Goal: Task Accomplishment & Management: Complete application form

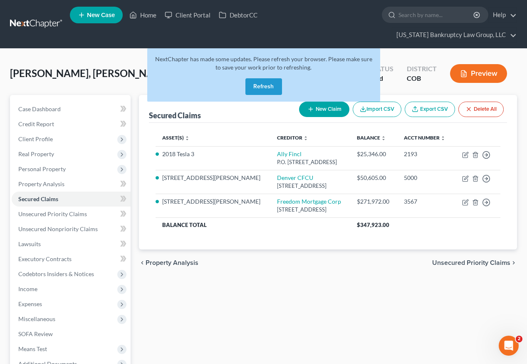
click at [273, 78] on button "Refresh" at bounding box center [263, 86] width 37 height 17
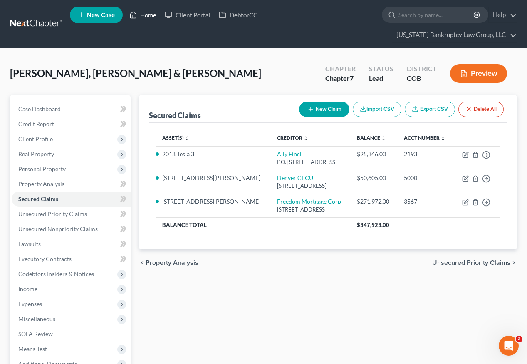
click at [150, 20] on link "Home" at bounding box center [142, 14] width 35 height 15
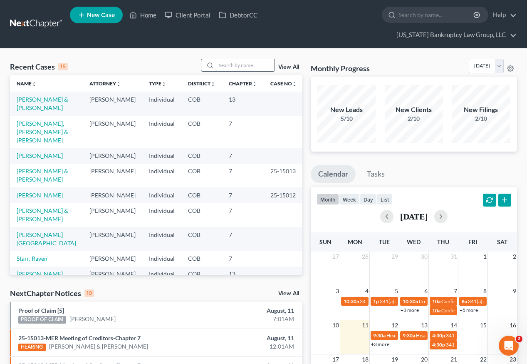
click at [242, 59] on input "search" at bounding box center [245, 65] width 58 height 12
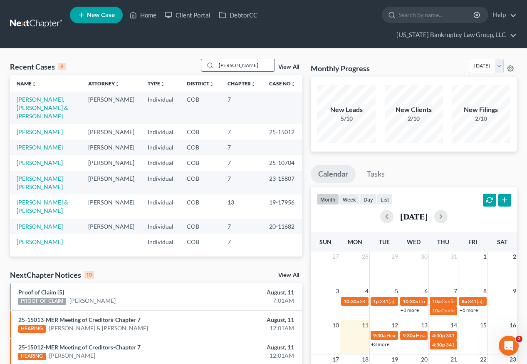
type input "[PERSON_NAME]"
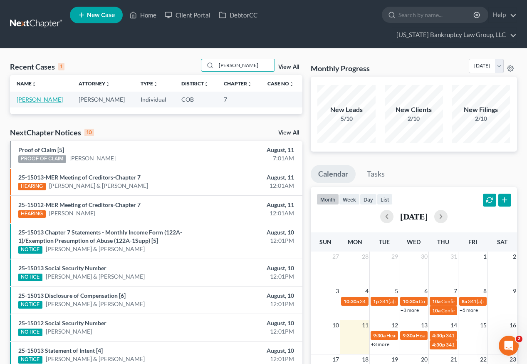
click at [29, 96] on link "[PERSON_NAME]" at bounding box center [40, 99] width 46 height 7
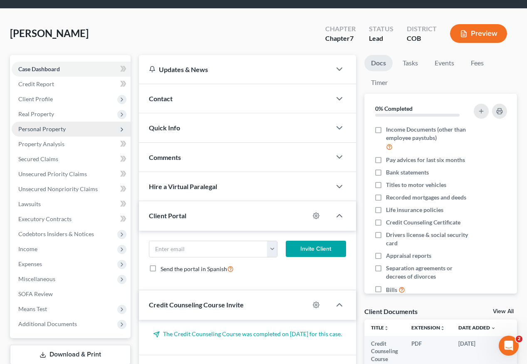
scroll to position [93, 0]
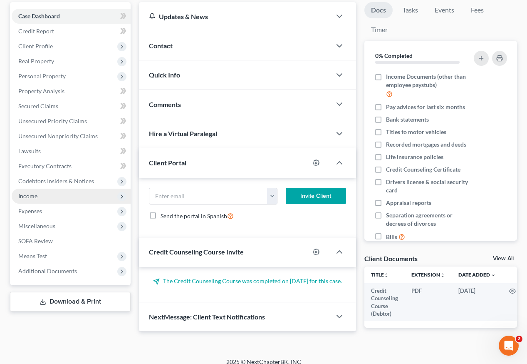
click at [35, 192] on span "Income" at bounding box center [27, 195] width 19 height 7
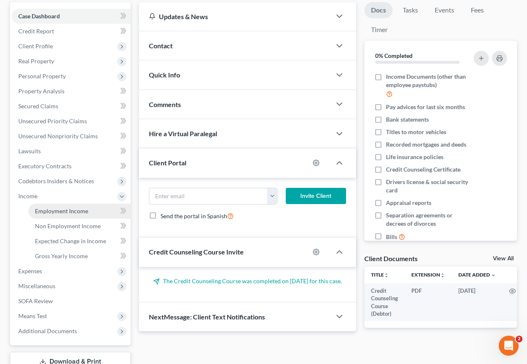
click at [49, 207] on span "Employment Income" at bounding box center [61, 210] width 53 height 7
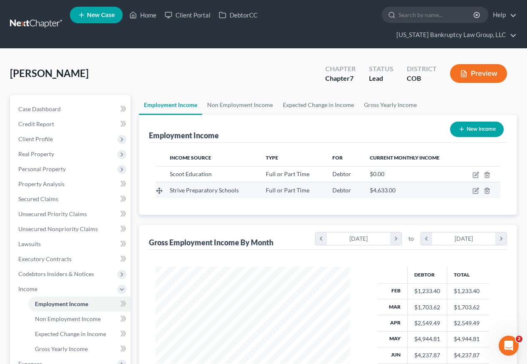
scroll to position [149, 211]
click at [477, 187] on icon "button" at bounding box center [476, 190] width 7 height 7
select select "0"
select select "5"
select select "0"
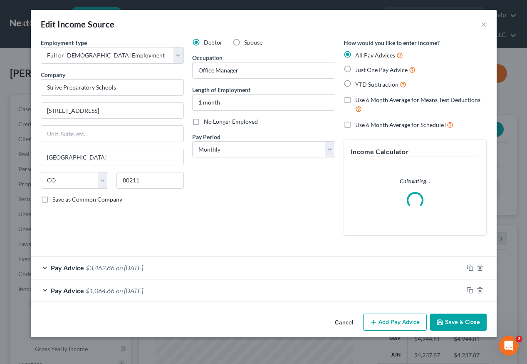
scroll to position [149, 213]
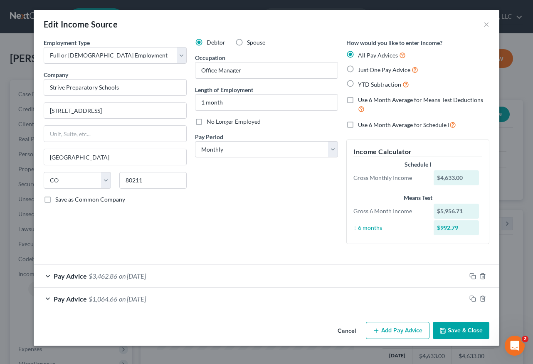
click at [463, 332] on button "Save & Close" at bounding box center [461, 330] width 57 height 17
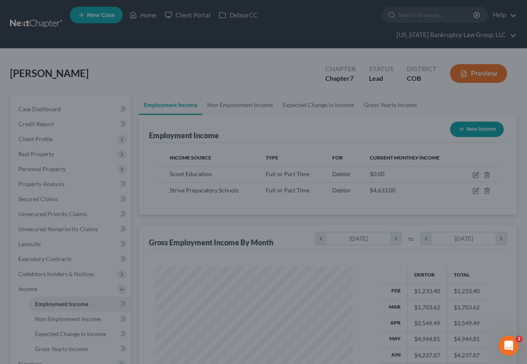
scroll to position [415810, 415748]
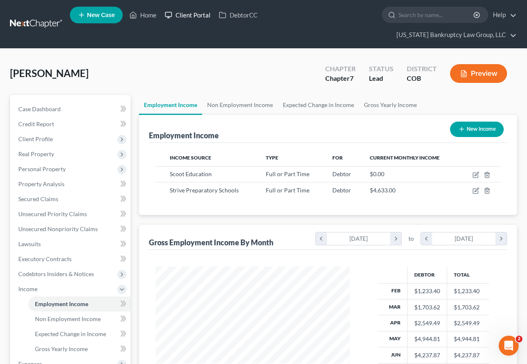
click at [188, 15] on link "Client Portal" at bounding box center [188, 14] width 54 height 15
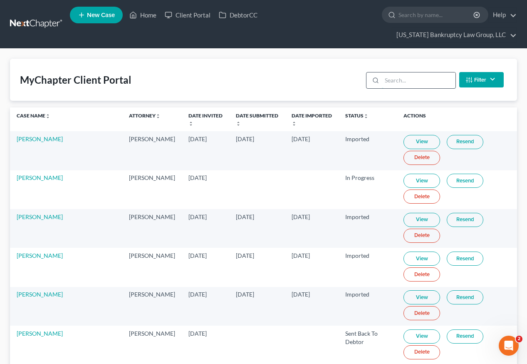
click at [396, 72] on input "search" at bounding box center [419, 80] width 74 height 16
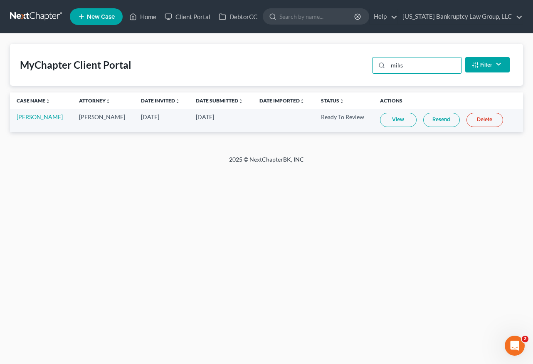
type input "miks"
click at [385, 118] on link "View" at bounding box center [398, 120] width 37 height 14
click at [150, 17] on link "Home" at bounding box center [142, 16] width 35 height 15
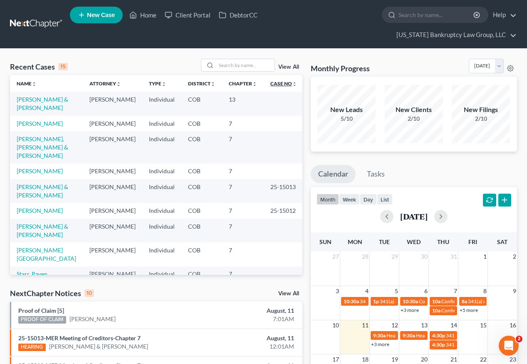
click at [274, 80] on link "Case No unfold_more expand_more expand_less" at bounding box center [283, 83] width 27 height 6
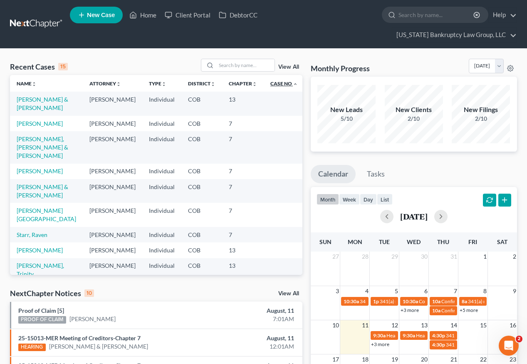
click at [274, 80] on link "Case No unfold_more expand_more expand_less" at bounding box center [283, 83] width 27 height 6
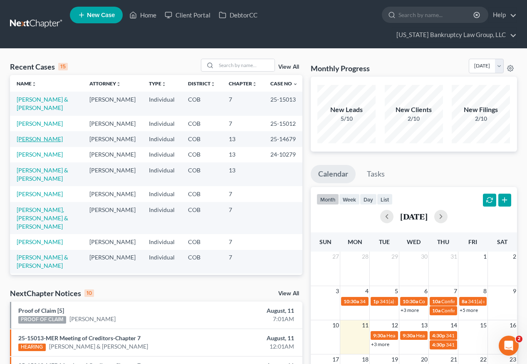
click at [37, 135] on link "[PERSON_NAME]" at bounding box center [40, 138] width 46 height 7
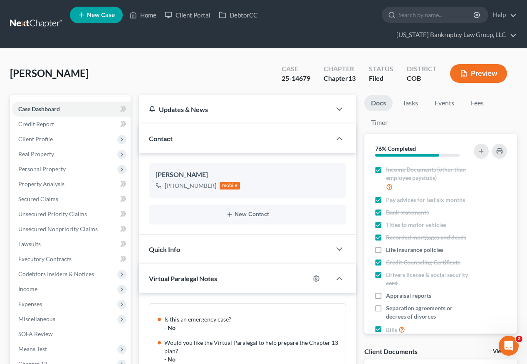
scroll to position [622, 0]
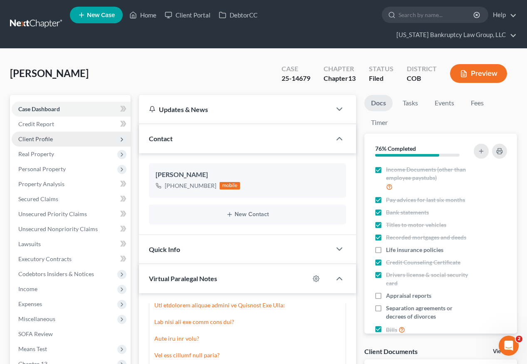
click at [39, 135] on span "Client Profile" at bounding box center [35, 138] width 35 height 7
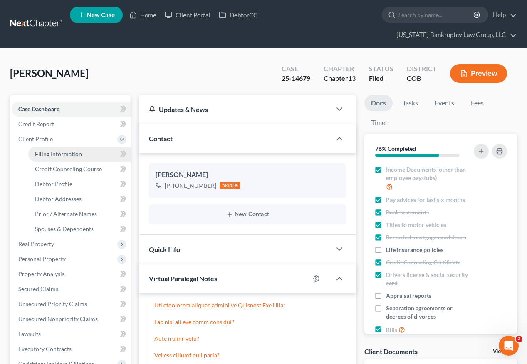
click at [52, 150] on span "Filing Information" at bounding box center [58, 153] width 47 height 7
select select "1"
select select "0"
select select "3"
select select "5"
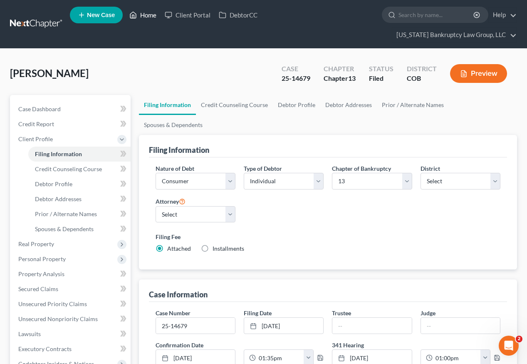
click at [146, 17] on link "Home" at bounding box center [142, 14] width 35 height 15
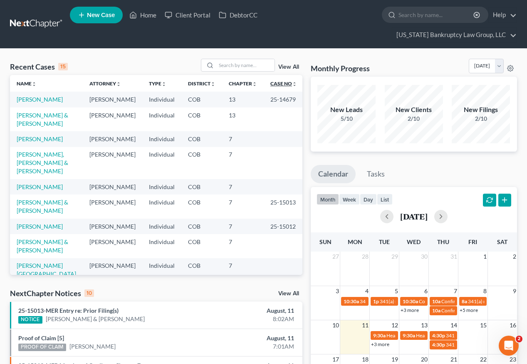
click at [270, 80] on link "Case No unfold_more expand_more expand_less" at bounding box center [283, 83] width 27 height 6
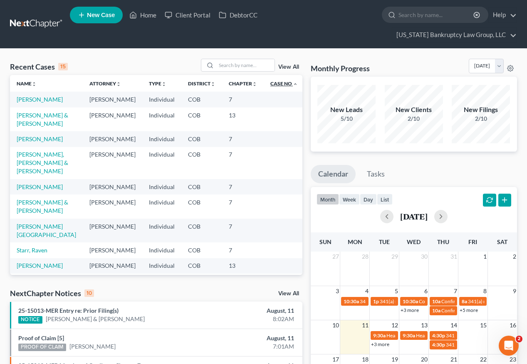
click at [270, 80] on link "Case No unfold_more expand_more expand_less" at bounding box center [283, 83] width 27 height 6
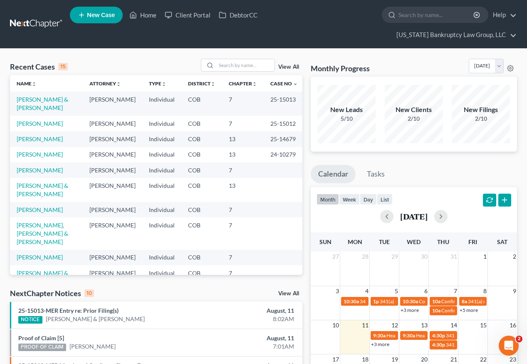
click at [272, 92] on td "25-15013" at bounding box center [284, 104] width 41 height 24
click at [32, 92] on td "[PERSON_NAME] & [PERSON_NAME]" at bounding box center [46, 104] width 73 height 24
click at [33, 96] on link "[PERSON_NAME] & [PERSON_NAME]" at bounding box center [43, 103] width 52 height 15
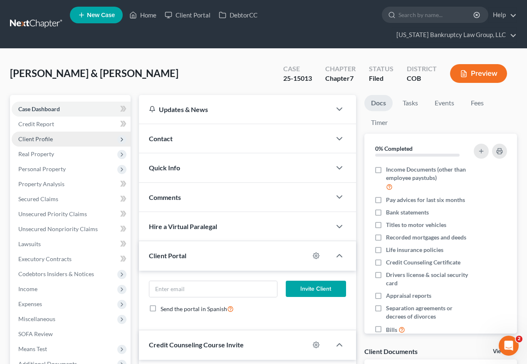
click at [35, 135] on span "Client Profile" at bounding box center [35, 138] width 35 height 7
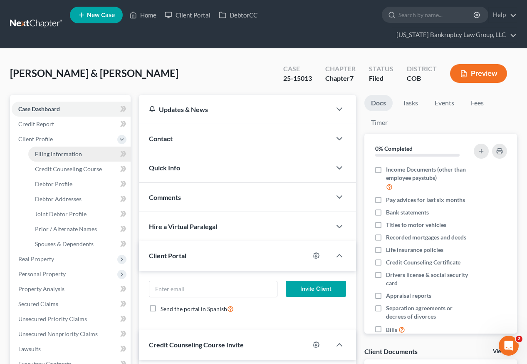
click at [41, 150] on span "Filing Information" at bounding box center [58, 153] width 47 height 7
select select "1"
select select "0"
select select "11"
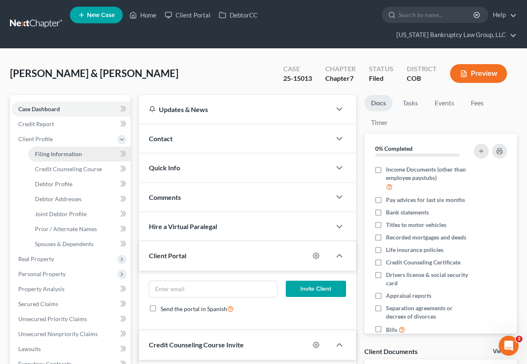
select select "0"
select select "5"
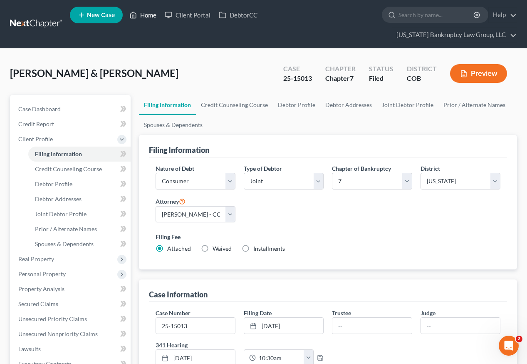
click at [143, 16] on link "Home" at bounding box center [142, 14] width 35 height 15
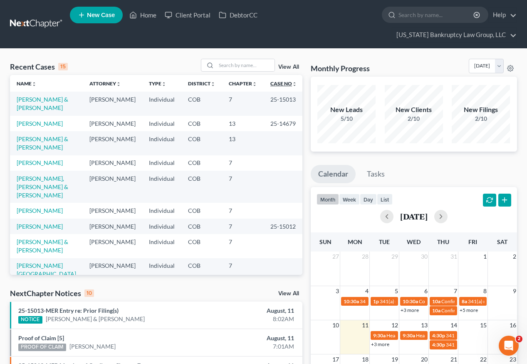
click at [272, 80] on link "Case No unfold_more expand_more expand_less" at bounding box center [283, 83] width 27 height 6
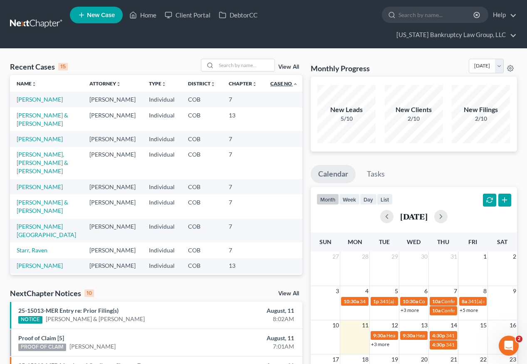
click at [272, 80] on link "Case No unfold_more expand_more expand_less" at bounding box center [283, 83] width 27 height 6
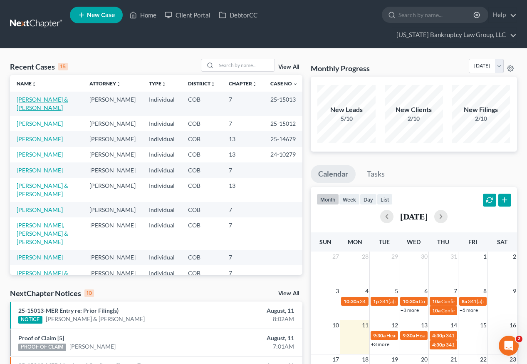
click at [40, 96] on link "[PERSON_NAME] & [PERSON_NAME]" at bounding box center [43, 103] width 52 height 15
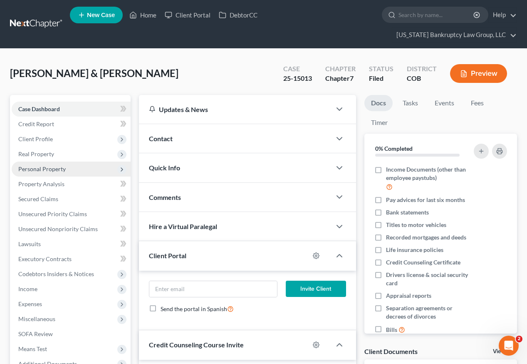
click at [34, 165] on span "Personal Property" at bounding box center [41, 168] width 47 height 7
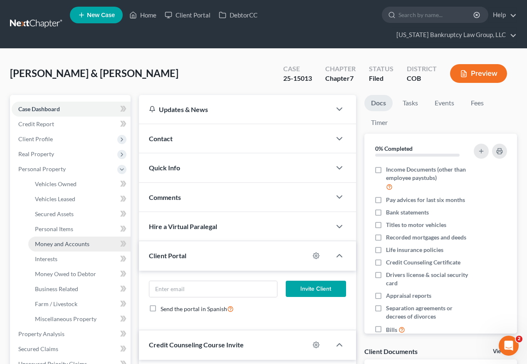
click at [63, 240] on span "Money and Accounts" at bounding box center [62, 243] width 54 height 7
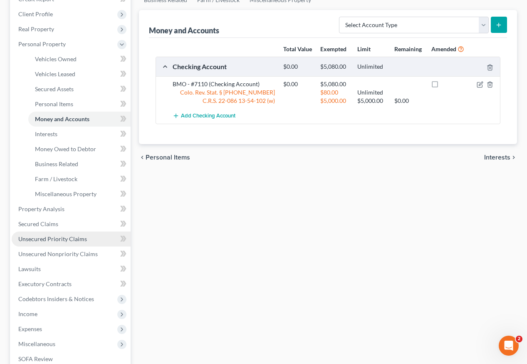
click at [57, 235] on span "Unsecured Priority Claims" at bounding box center [52, 238] width 69 height 7
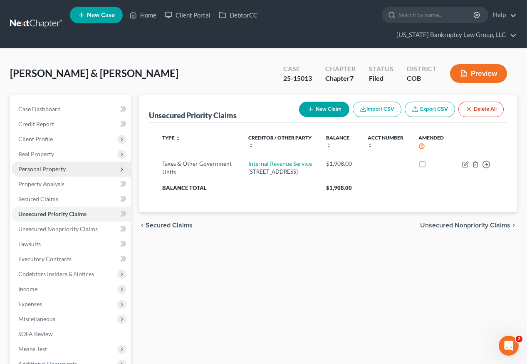
click at [43, 165] on span "Personal Property" at bounding box center [41, 168] width 47 height 7
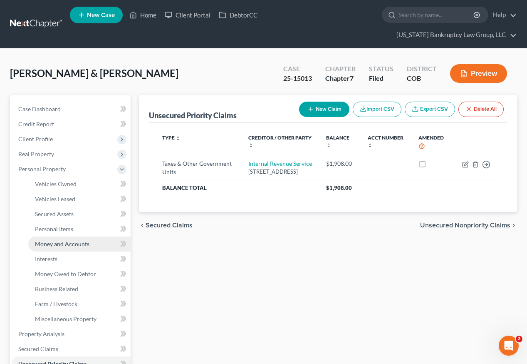
click at [59, 240] on span "Money and Accounts" at bounding box center [62, 243] width 54 height 7
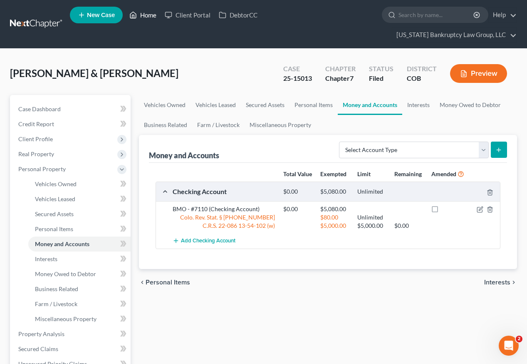
click at [148, 16] on link "Home" at bounding box center [142, 14] width 35 height 15
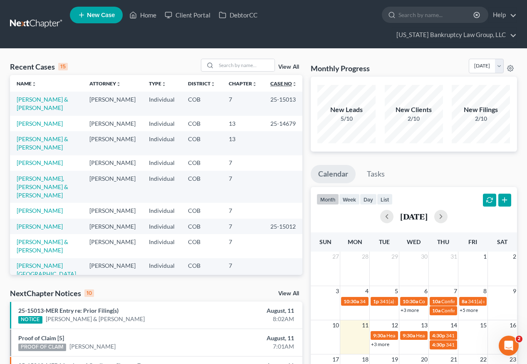
click at [274, 80] on link "Case No unfold_more expand_more expand_less" at bounding box center [283, 83] width 27 height 6
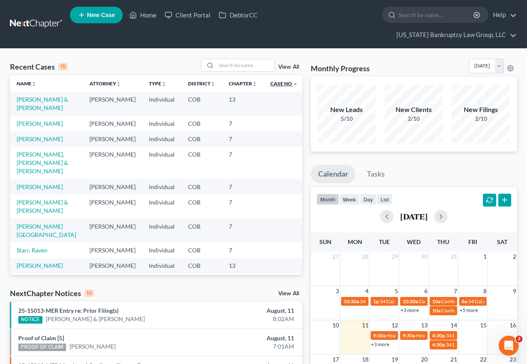
click at [274, 80] on link "Case No unfold_more expand_more expand_less" at bounding box center [283, 83] width 27 height 6
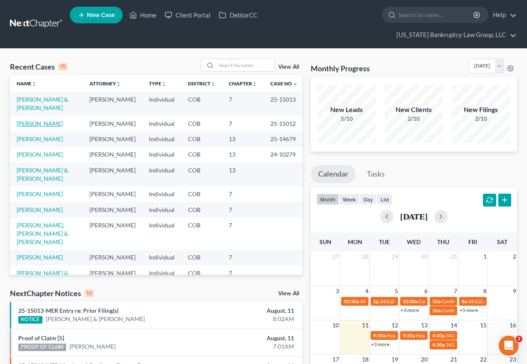
click at [32, 120] on link "[PERSON_NAME]" at bounding box center [40, 123] width 46 height 7
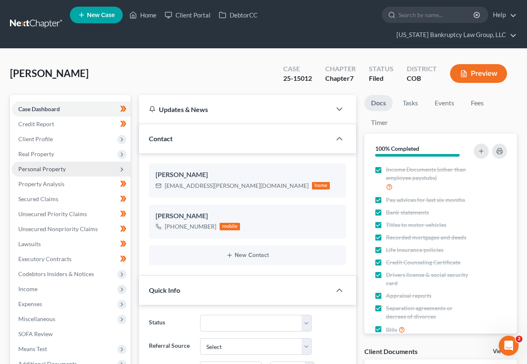
scroll to position [143, 0]
click at [40, 165] on span "Personal Property" at bounding box center [41, 168] width 47 height 7
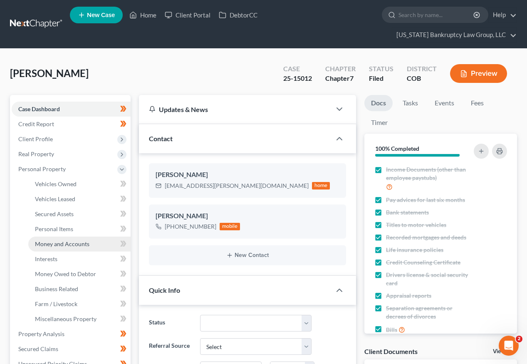
click at [52, 240] on span "Money and Accounts" at bounding box center [62, 243] width 54 height 7
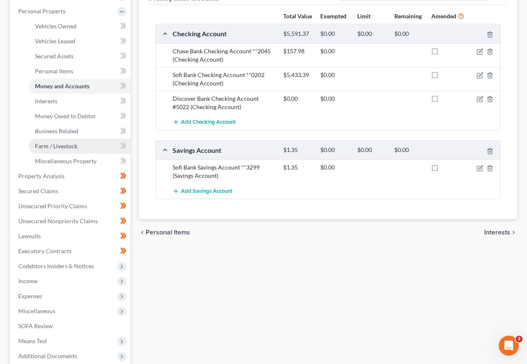
scroll to position [166, 0]
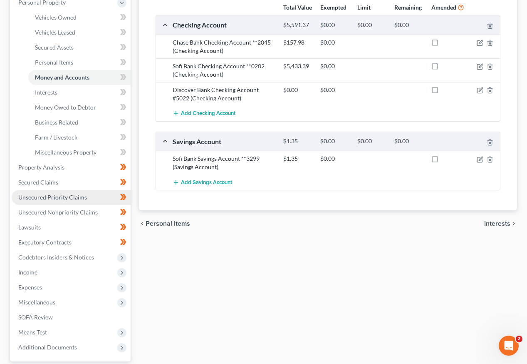
click at [57, 193] on span "Unsecured Priority Claims" at bounding box center [52, 196] width 69 height 7
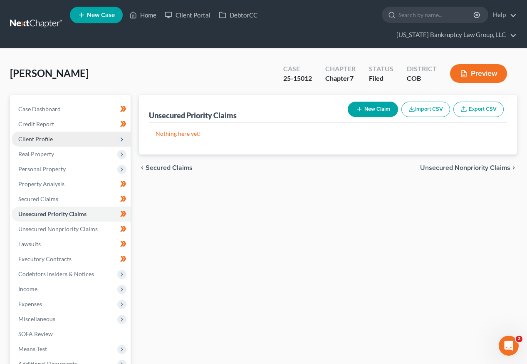
click at [37, 135] on span "Client Profile" at bounding box center [35, 138] width 35 height 7
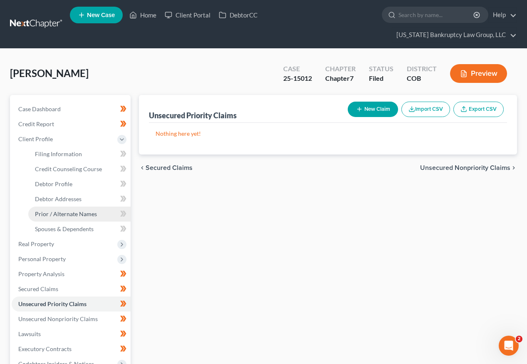
click at [60, 210] on span "Prior / Alternate Names" at bounding box center [66, 213] width 62 height 7
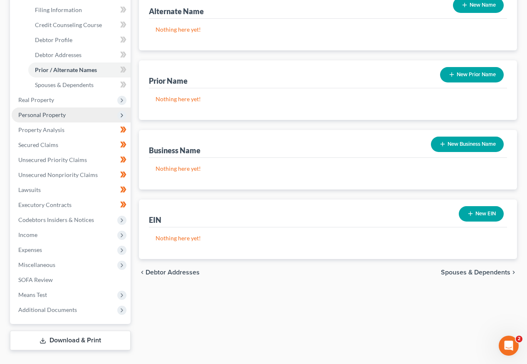
scroll to position [147, 0]
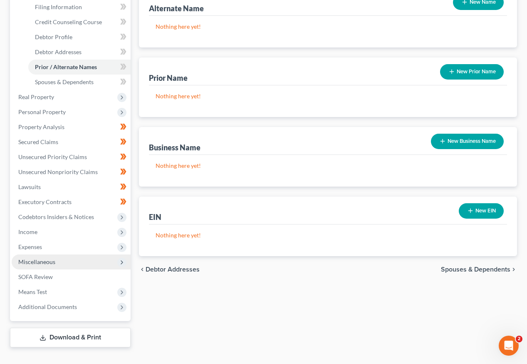
click at [30, 258] on span "Miscellaneous" at bounding box center [36, 261] width 37 height 7
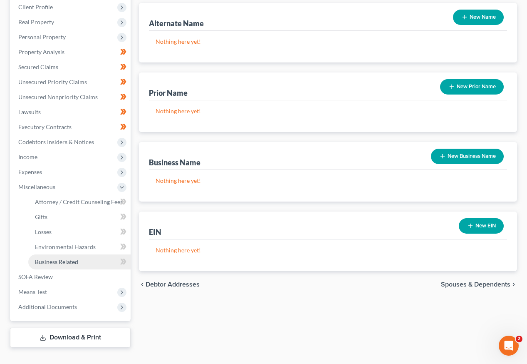
click at [53, 258] on span "Business Related" at bounding box center [56, 261] width 43 height 7
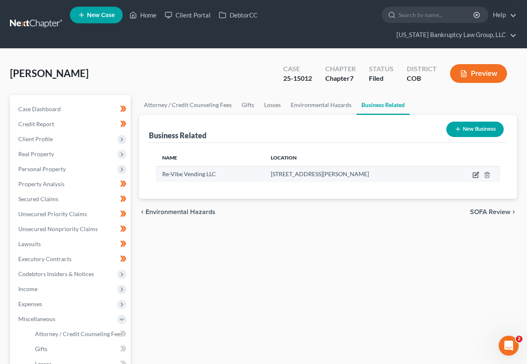
click at [475, 172] on icon "button" at bounding box center [477, 174] width 4 height 4
select select "member"
select select "5"
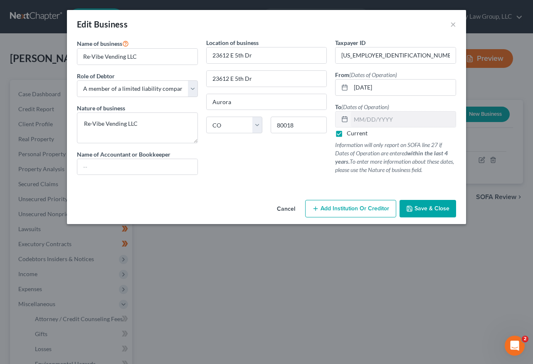
click at [443, 212] on button "Save & Close" at bounding box center [428, 208] width 57 height 17
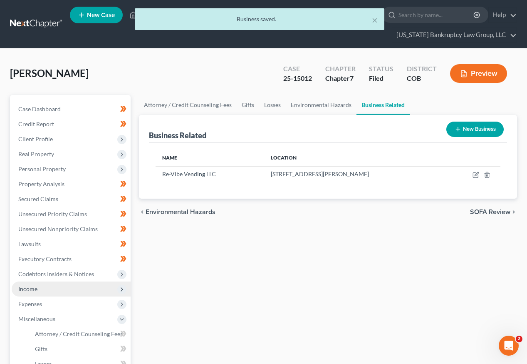
click at [33, 285] on span "Income" at bounding box center [27, 288] width 19 height 7
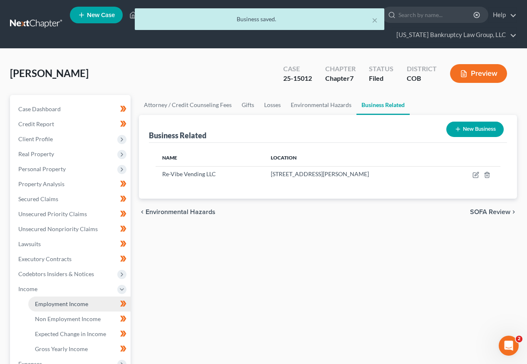
click at [51, 300] on span "Employment Income" at bounding box center [61, 303] width 53 height 7
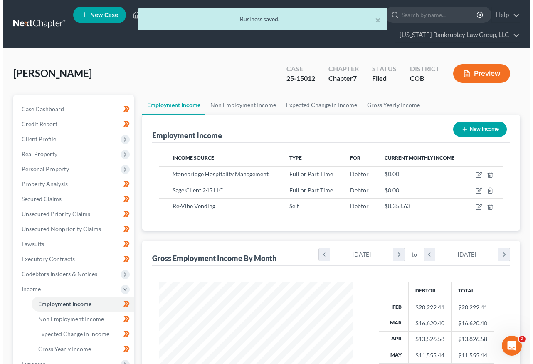
scroll to position [42, 0]
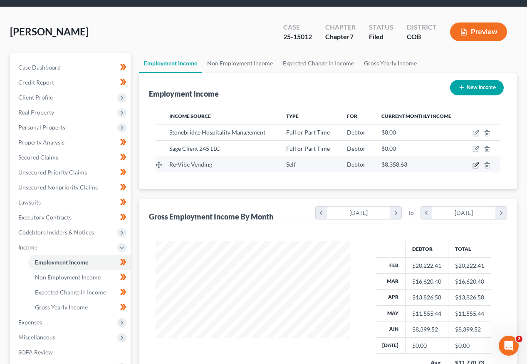
click at [475, 162] on icon "button" at bounding box center [476, 165] width 7 height 7
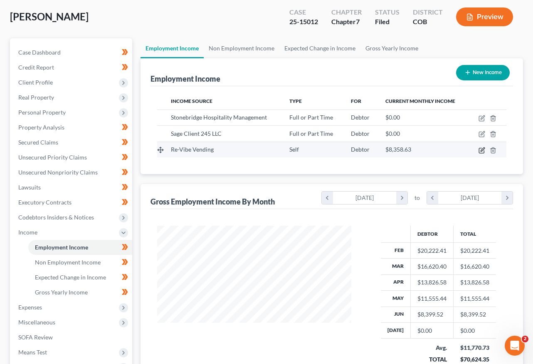
select select "1"
select select "5"
select select "0"
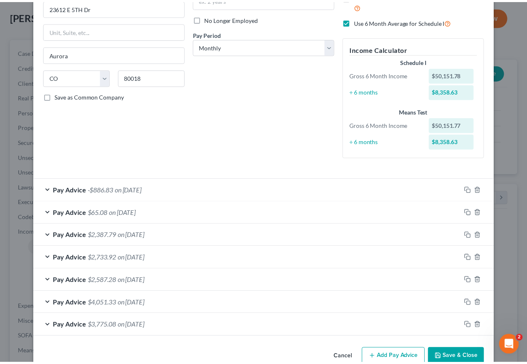
scroll to position [121, 0]
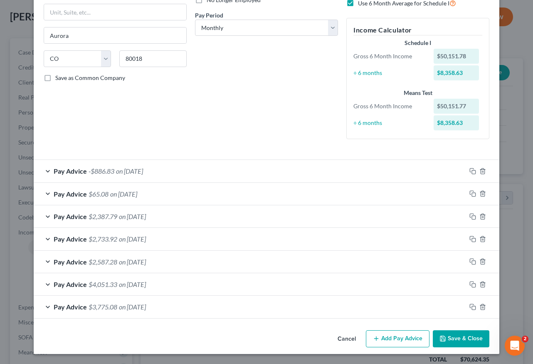
click at [450, 337] on button "Save & Close" at bounding box center [461, 338] width 57 height 17
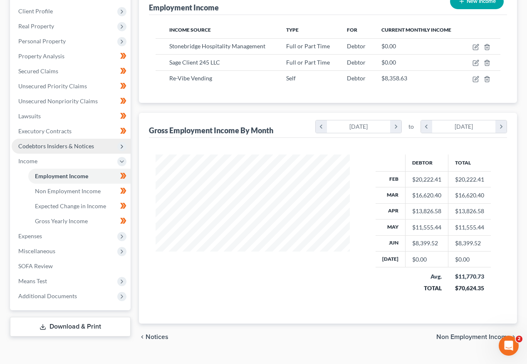
scroll to position [131, 0]
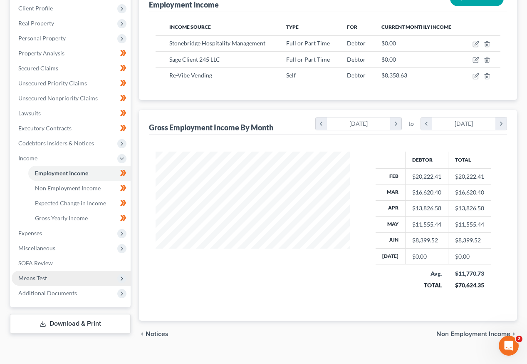
click at [41, 274] on span "Means Test" at bounding box center [32, 277] width 29 height 7
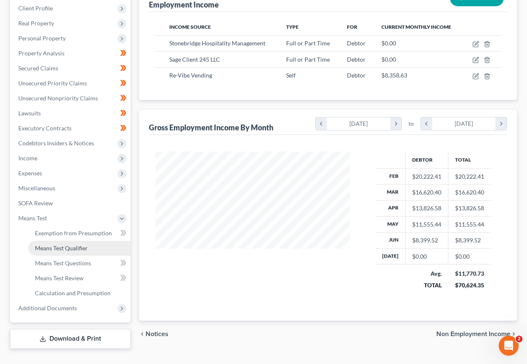
click at [57, 244] on span "Means Test Qualifier" at bounding box center [61, 247] width 53 height 7
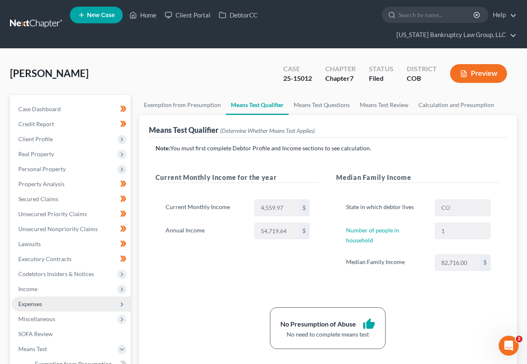
click at [34, 300] on span "Expenses" at bounding box center [30, 303] width 24 height 7
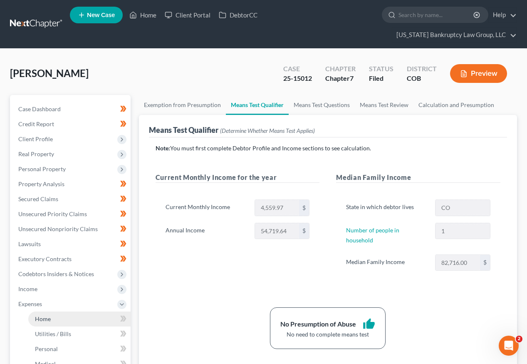
click at [45, 315] on span "Home" at bounding box center [43, 318] width 16 height 7
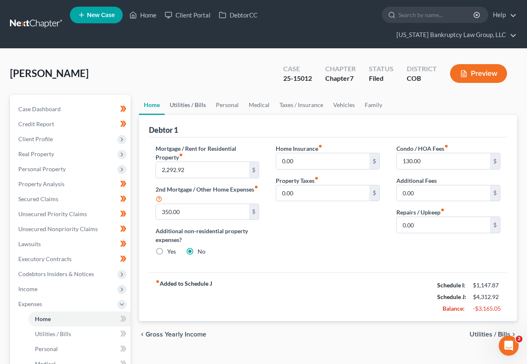
click at [196, 95] on link "Utilities / Bills" at bounding box center [188, 105] width 46 height 20
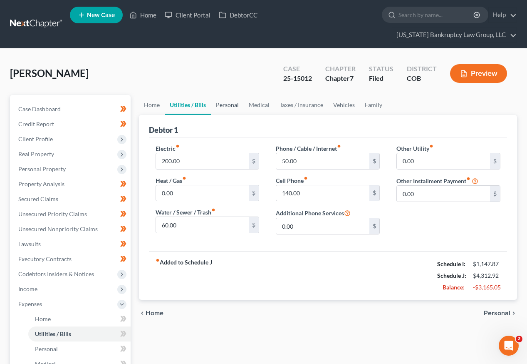
click at [213, 95] on link "Personal" at bounding box center [227, 105] width 33 height 20
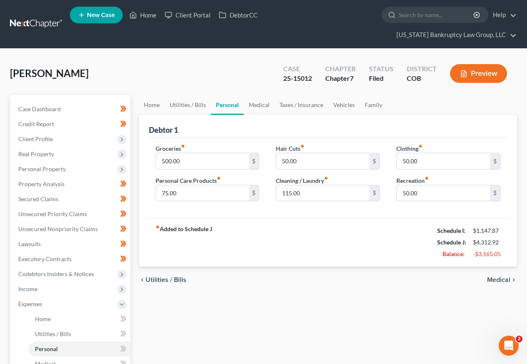
click at [239, 95] on link "Personal" at bounding box center [227, 105] width 33 height 20
click at [262, 95] on link "Medical" at bounding box center [259, 105] width 31 height 20
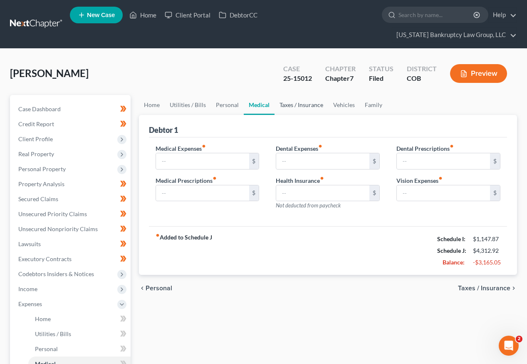
click at [284, 95] on link "Taxes / Insurance" at bounding box center [302, 105] width 54 height 20
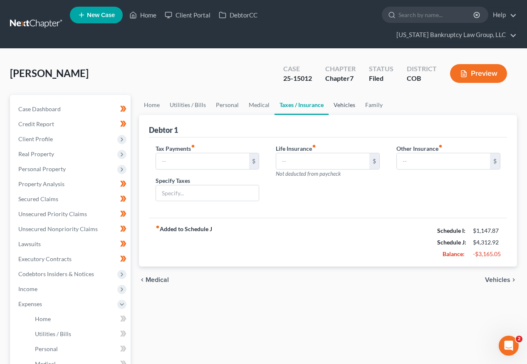
click at [347, 95] on link "Vehicles" at bounding box center [345, 105] width 32 height 20
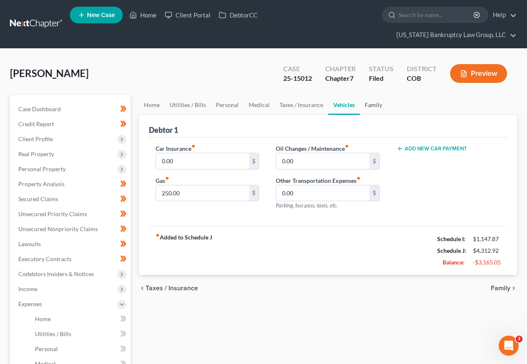
click at [373, 95] on link "Family" at bounding box center [373, 105] width 27 height 20
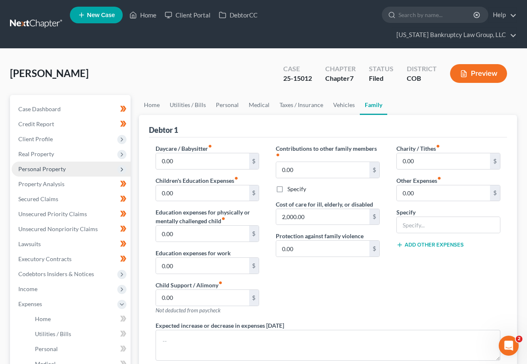
click at [29, 165] on span "Personal Property" at bounding box center [41, 168] width 47 height 7
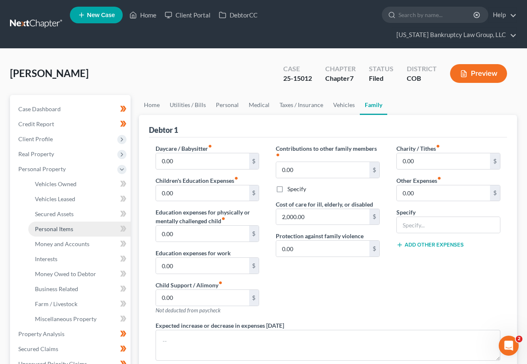
click at [51, 225] on span "Personal Items" at bounding box center [54, 228] width 38 height 7
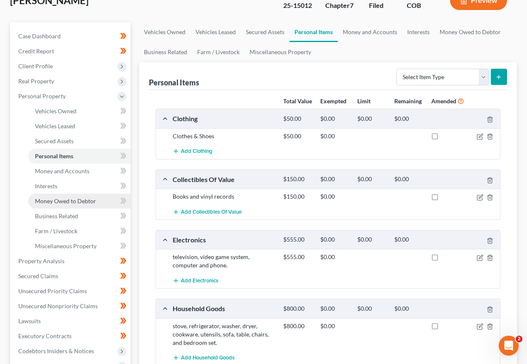
scroll to position [58, 0]
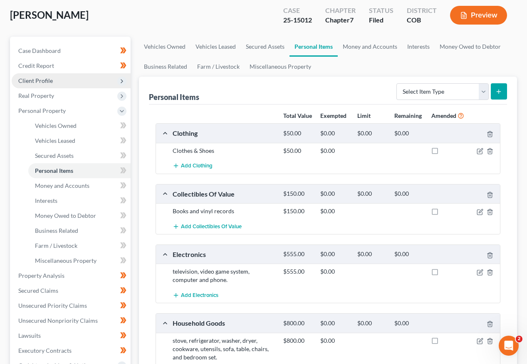
click at [42, 77] on span "Client Profile" at bounding box center [35, 80] width 35 height 7
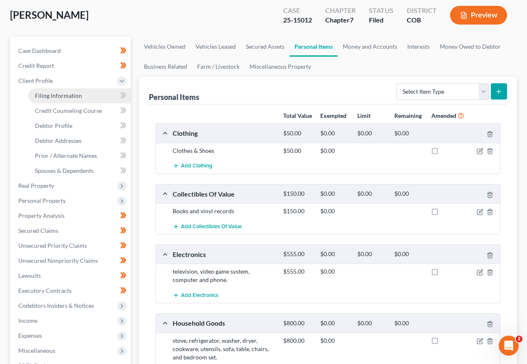
click at [45, 92] on span "Filing Information" at bounding box center [58, 95] width 47 height 7
select select "1"
select select "0"
select select "11"
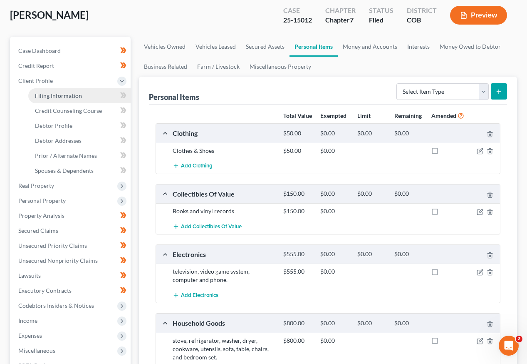
select select "0"
select select "5"
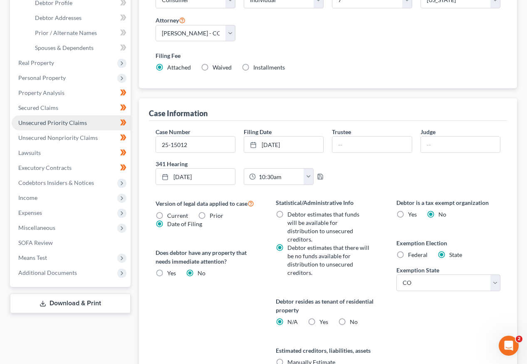
scroll to position [166, 0]
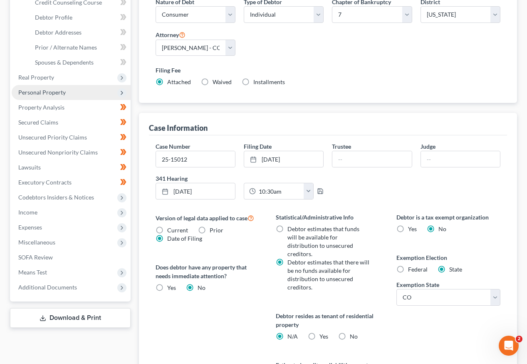
click at [39, 89] on span "Personal Property" at bounding box center [41, 92] width 47 height 7
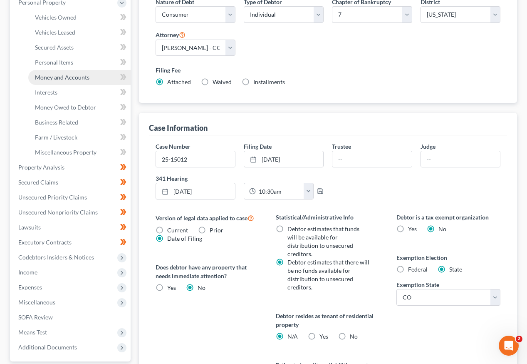
click at [49, 74] on span "Money and Accounts" at bounding box center [62, 77] width 54 height 7
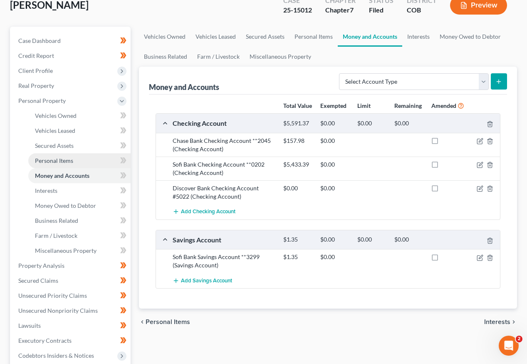
scroll to position [83, 0]
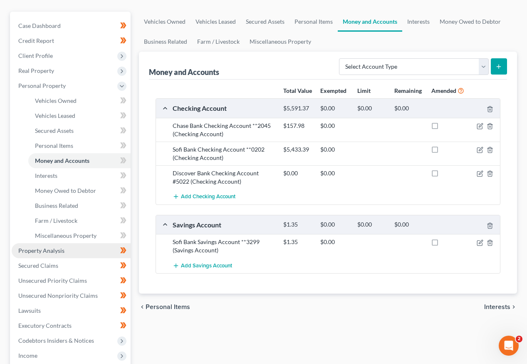
click at [47, 247] on span "Property Analysis" at bounding box center [41, 250] width 46 height 7
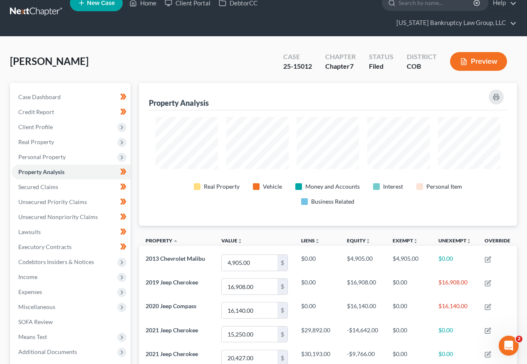
scroll to position [2, 0]
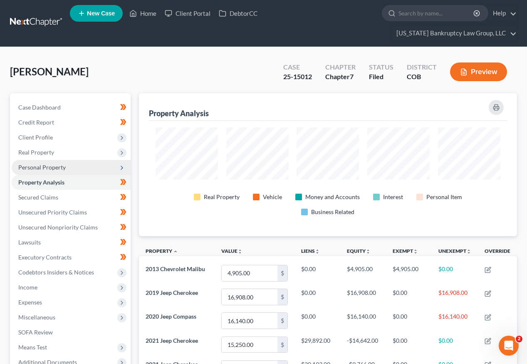
click at [25, 163] on span "Personal Property" at bounding box center [41, 166] width 47 height 7
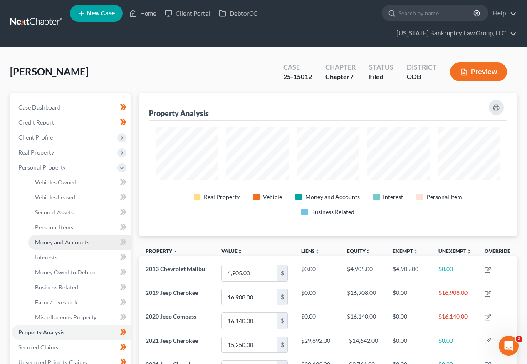
click at [63, 235] on link "Money and Accounts" at bounding box center [79, 242] width 102 height 15
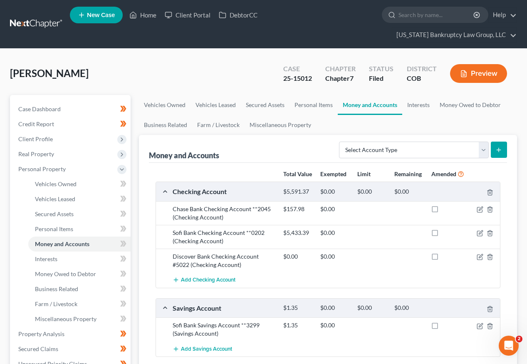
click at [208, 63] on div "[PERSON_NAME] Upgraded Case 25-15012 Chapter Chapter 7 Status [GEOGRAPHIC_DATA]…" at bounding box center [263, 77] width 507 height 36
click at [35, 135] on span "Client Profile" at bounding box center [35, 138] width 35 height 7
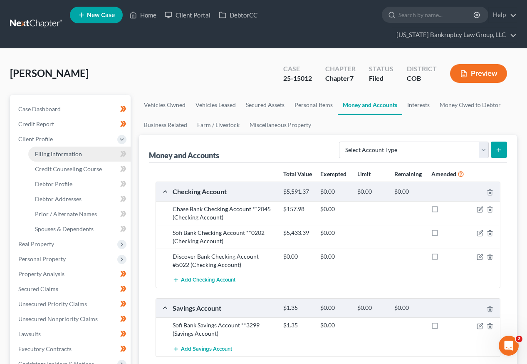
click at [46, 150] on span "Filing Information" at bounding box center [58, 153] width 47 height 7
select select "1"
select select "0"
select select "11"
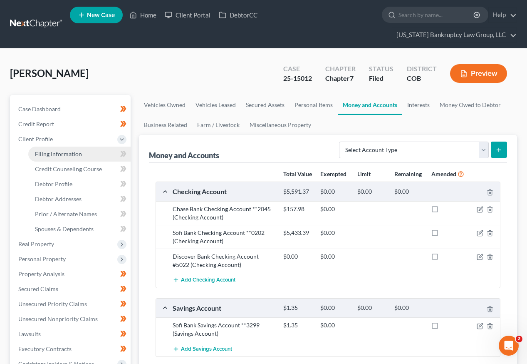
select select "0"
select select "5"
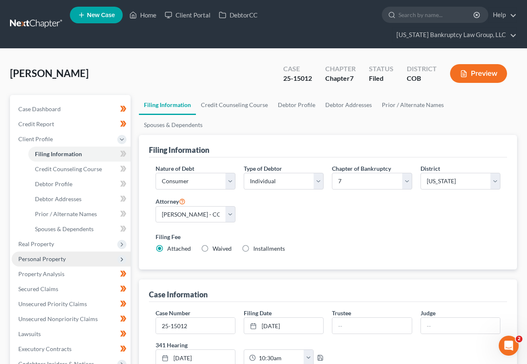
click at [46, 255] on span "Personal Property" at bounding box center [41, 258] width 47 height 7
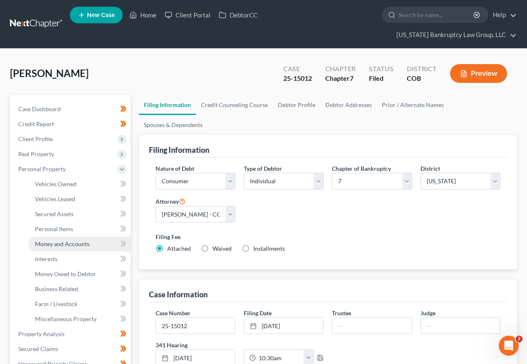
click at [62, 240] on span "Money and Accounts" at bounding box center [62, 243] width 54 height 7
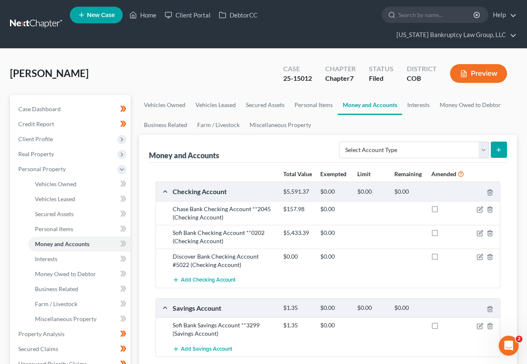
click at [239, 60] on div "[PERSON_NAME] Upgraded Case 25-15012 Chapter Chapter 7 Status [GEOGRAPHIC_DATA]…" at bounding box center [263, 77] width 507 height 36
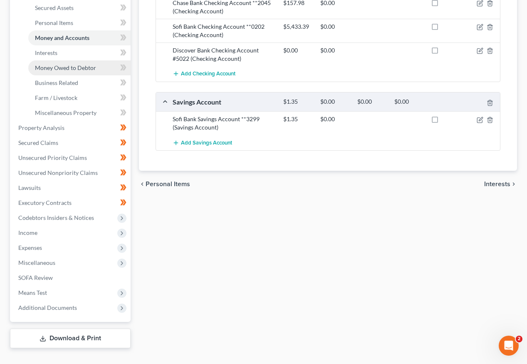
scroll to position [207, 0]
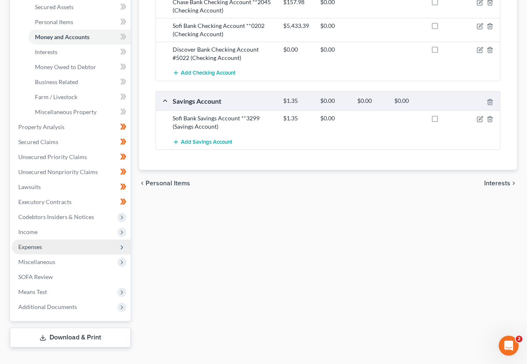
click at [32, 243] on span "Expenses" at bounding box center [30, 246] width 24 height 7
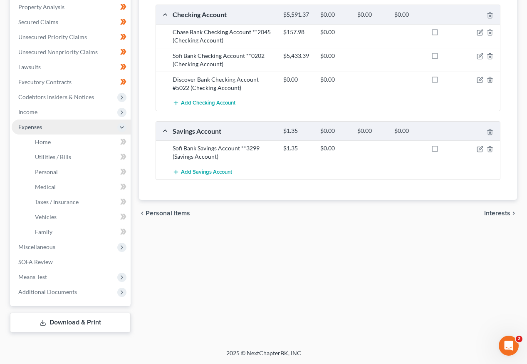
scroll to position [162, 0]
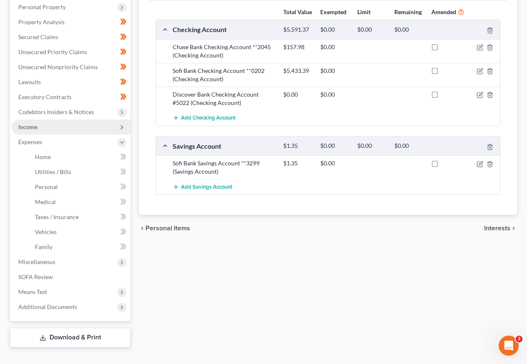
click at [25, 123] on span "Income" at bounding box center [27, 126] width 19 height 7
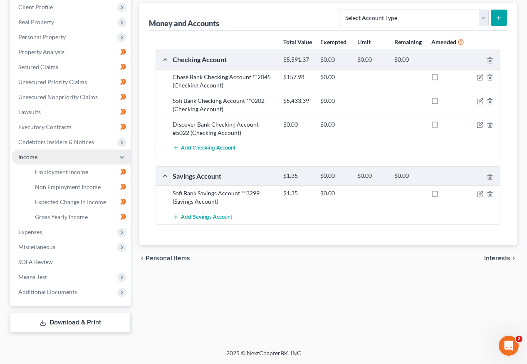
scroll to position [117, 0]
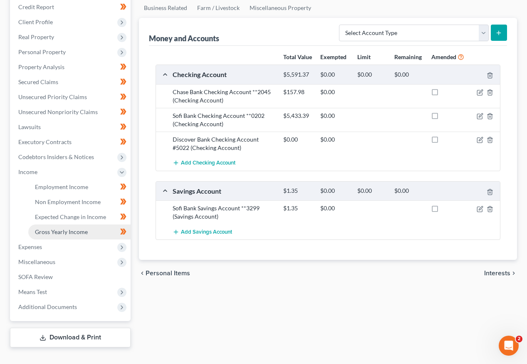
click at [52, 228] on span "Gross Yearly Income" at bounding box center [61, 231] width 53 height 7
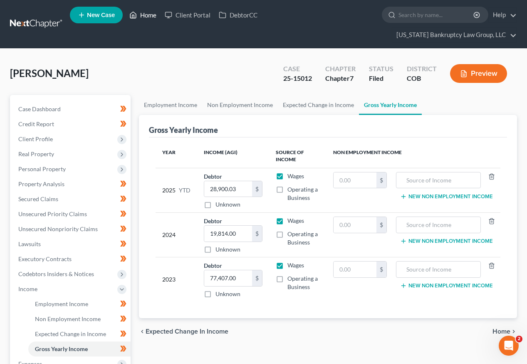
click at [146, 17] on link "Home" at bounding box center [142, 14] width 35 height 15
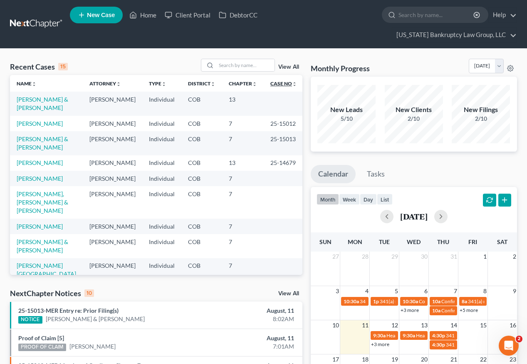
click at [270, 80] on link "Case No unfold_more expand_more expand_less" at bounding box center [283, 83] width 27 height 6
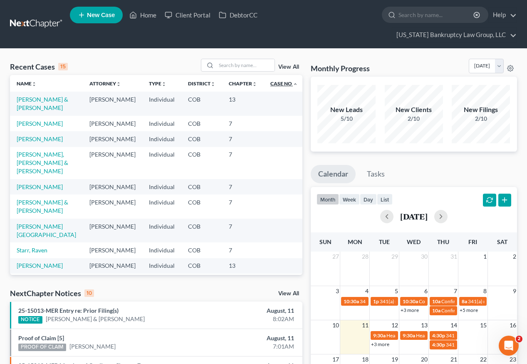
click at [270, 80] on link "Case No unfold_more expand_more expand_less" at bounding box center [283, 83] width 27 height 6
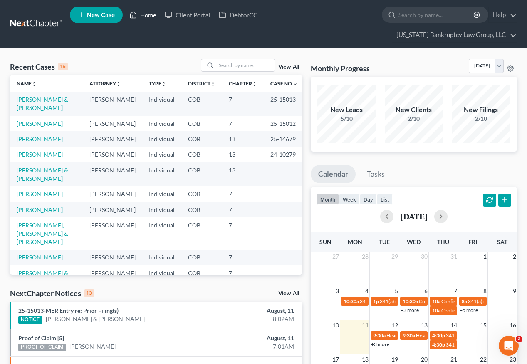
click at [153, 17] on link "Home" at bounding box center [142, 14] width 35 height 15
click at [45, 197] on link "[PERSON_NAME]" at bounding box center [40, 193] width 46 height 7
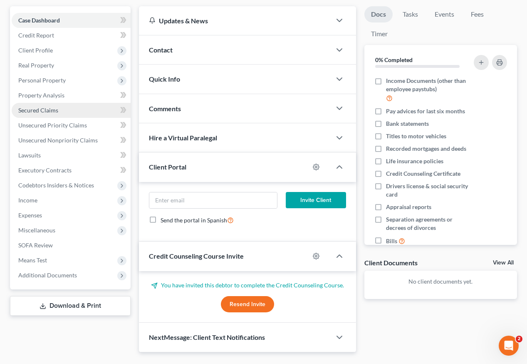
scroll to position [94, 0]
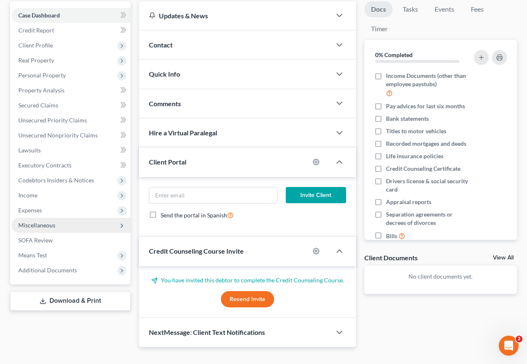
click at [49, 221] on span "Miscellaneous" at bounding box center [36, 224] width 37 height 7
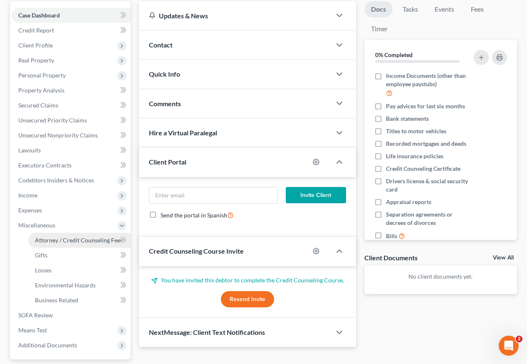
click at [65, 236] on span "Attorney / Credit Counseling Fees" at bounding box center [79, 239] width 88 height 7
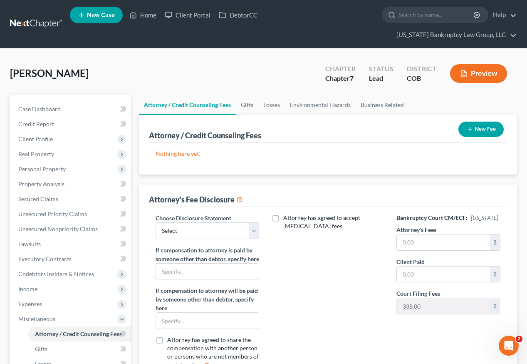
click at [473, 121] on button "New Fee" at bounding box center [480, 128] width 45 height 15
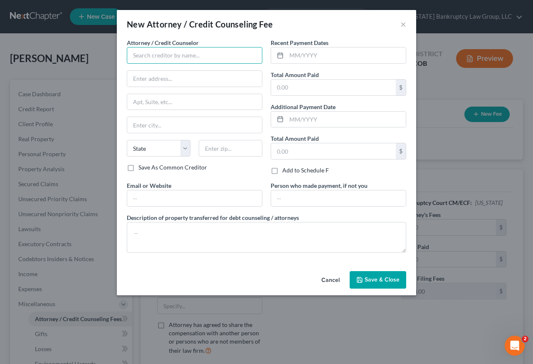
click at [222, 57] on input "text" at bounding box center [195, 55] width 136 height 17
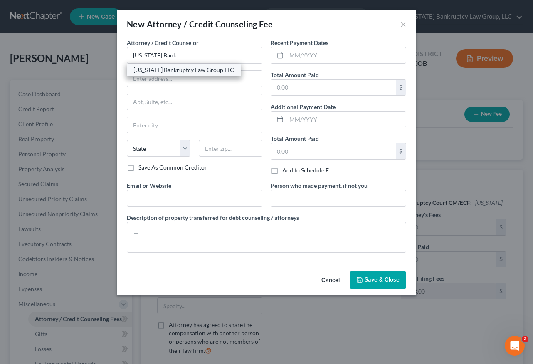
click at [210, 68] on div "[US_STATE] Bankruptcy Law Group LLC" at bounding box center [184, 70] width 101 height 8
type input "[US_STATE] Bankruptcy Law Group LLC"
type input "[STREET_ADDRESS]"
type input "[GEOGRAPHIC_DATA]"
select select "5"
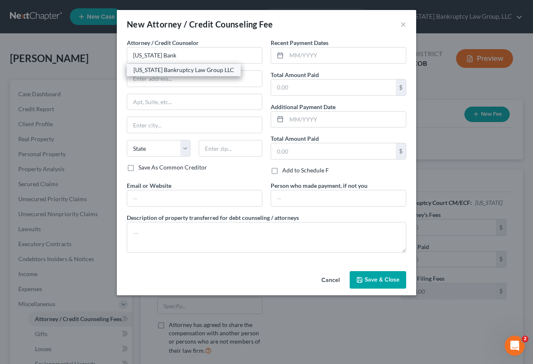
type input "80238"
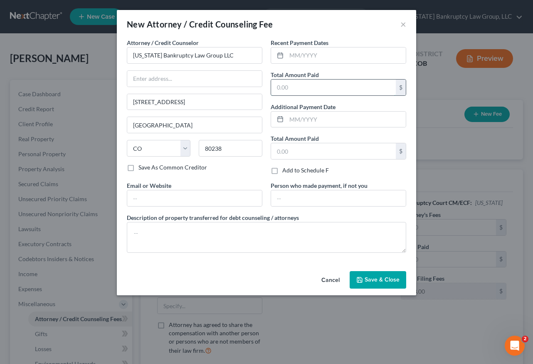
click at [317, 92] on input "text" at bounding box center [333, 87] width 125 height 16
type input "1,940"
click at [375, 279] on span "Save & Close" at bounding box center [382, 279] width 35 height 7
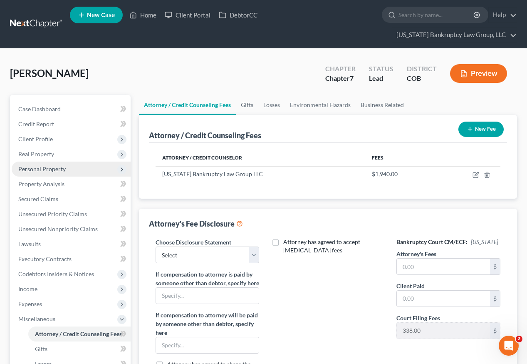
click at [32, 165] on span "Personal Property" at bounding box center [41, 168] width 47 height 7
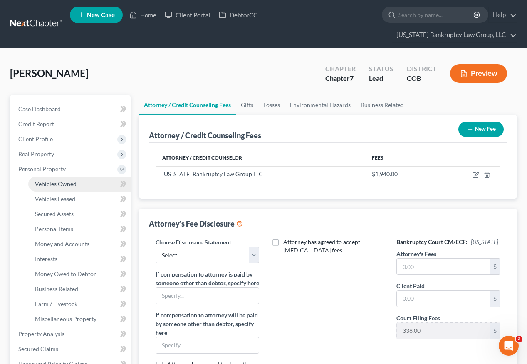
click at [42, 180] on span "Vehicles Owned" at bounding box center [56, 183] width 42 height 7
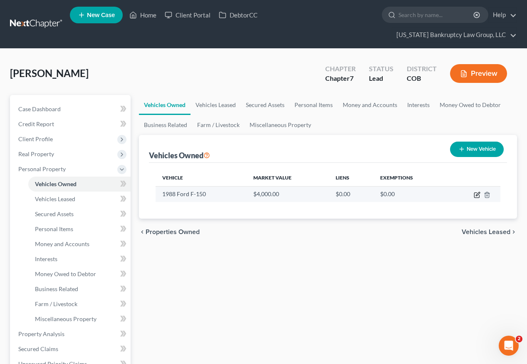
click at [478, 192] on icon "button" at bounding box center [478, 194] width 4 height 4
select select "0"
select select "38"
select select "3"
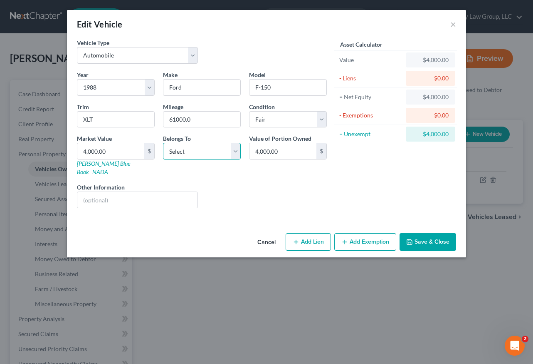
click at [204, 153] on select "Select Debtor 1 Only Debtor 2 Only Debtor 1 And Debtor 2 Only At Least One Of T…" at bounding box center [202, 151] width 78 height 17
select select "0"
click at [163, 143] on select "Select Debtor 1 Only Debtor 2 Only Debtor 1 And Debtor 2 Only At Least One Of T…" at bounding box center [202, 151] width 78 height 17
click at [366, 237] on button "Add Exemption" at bounding box center [365, 241] width 62 height 17
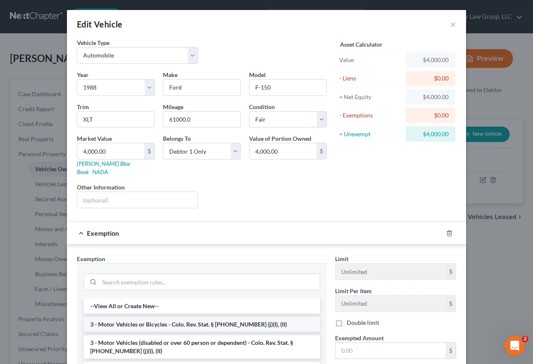
click at [167, 317] on li "3 - Motor Vehicles or Bicycles - Colo. Rev. Stat. § [PHONE_NUMBER] (j)(I), (II)" at bounding box center [202, 324] width 237 height 15
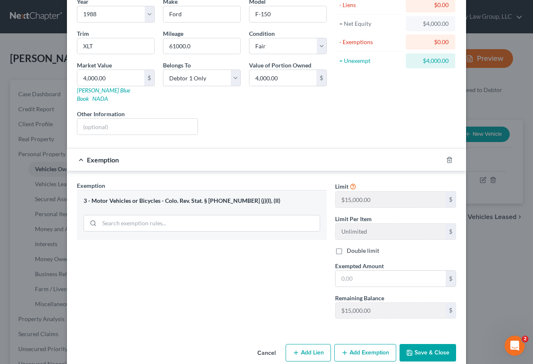
scroll to position [79, 0]
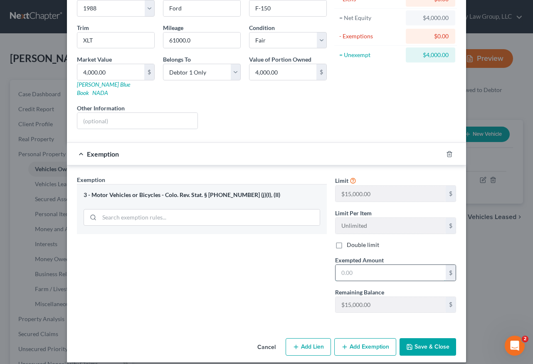
click at [377, 266] on input "text" at bounding box center [391, 273] width 110 height 16
type input "15,000"
click at [431, 341] on button "Save & Close" at bounding box center [428, 346] width 57 height 17
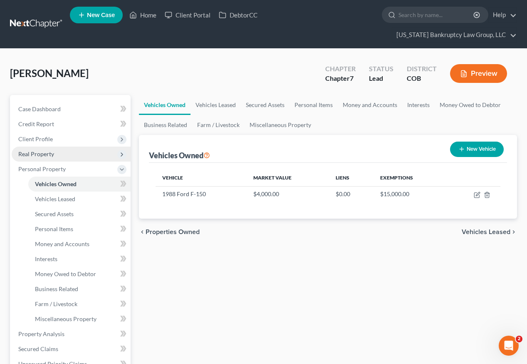
click at [39, 150] on span "Real Property" at bounding box center [36, 153] width 36 height 7
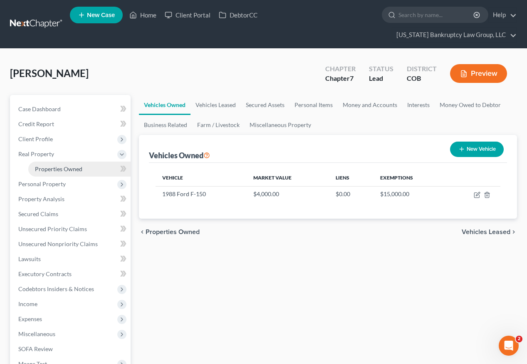
click at [52, 165] on span "Properties Owned" at bounding box center [58, 168] width 47 height 7
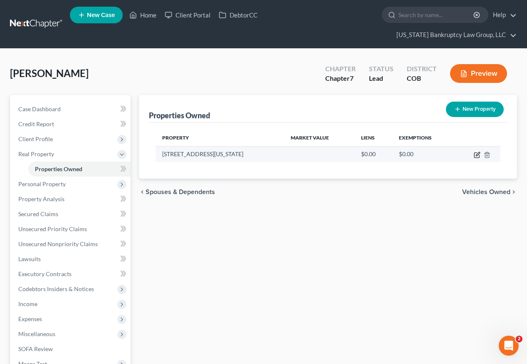
click at [475, 153] on icon "button" at bounding box center [476, 155] width 5 height 5
select select "5"
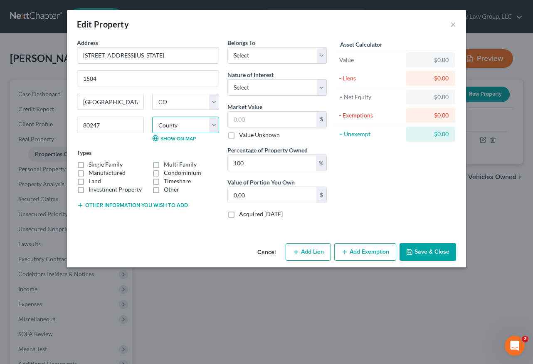
click at [194, 127] on select "County [GEOGRAPHIC_DATA] [GEOGRAPHIC_DATA] [GEOGRAPHIC_DATA] [GEOGRAPHIC_DATA] …" at bounding box center [185, 124] width 67 height 17
select select "16"
click at [152, 116] on select "County [GEOGRAPHIC_DATA] [GEOGRAPHIC_DATA] [GEOGRAPHIC_DATA] [GEOGRAPHIC_DATA] …" at bounding box center [185, 124] width 67 height 17
click at [164, 173] on label "Condominium" at bounding box center [182, 172] width 37 height 8
click at [167, 173] on input "Condominium" at bounding box center [169, 170] width 5 height 5
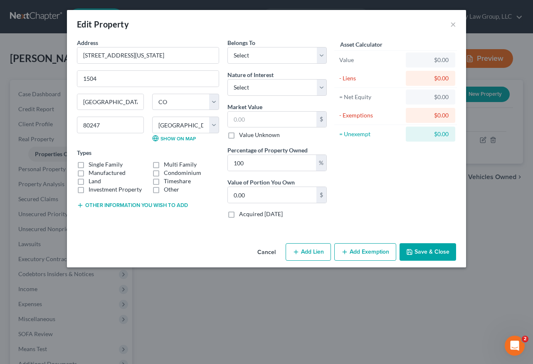
checkbox input "true"
click at [170, 56] on input "[STREET_ADDRESS][US_STATE]" at bounding box center [147, 55] width 141 height 16
type input "[STREET_ADDRESS][US_STATE]"
click at [250, 57] on select "Select Debtor 1 Only Debtor 2 Only Debtor 1 And Debtor 2 Only At Least One Of T…" at bounding box center [277, 55] width 99 height 17
select select "0"
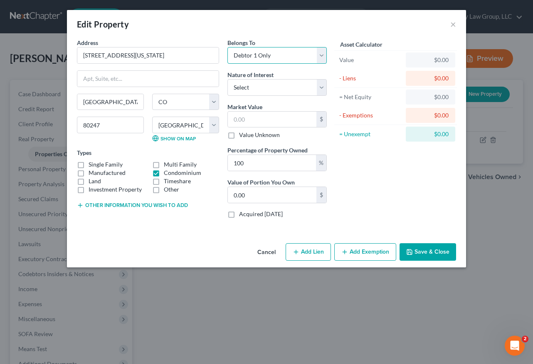
click at [228, 47] on select "Select Debtor 1 Only Debtor 2 Only Debtor 1 And Debtor 2 Only At Least One Of T…" at bounding box center [277, 55] width 99 height 17
click at [260, 83] on select "Select Fee Simple Joint Tenant Life Estate Equitable Interest Future Interest T…" at bounding box center [277, 87] width 99 height 17
select select "0"
click at [228, 79] on select "Select Fee Simple Joint Tenant Life Estate Equitable Interest Future Interest T…" at bounding box center [277, 87] width 99 height 17
click at [262, 116] on input "text" at bounding box center [272, 119] width 89 height 16
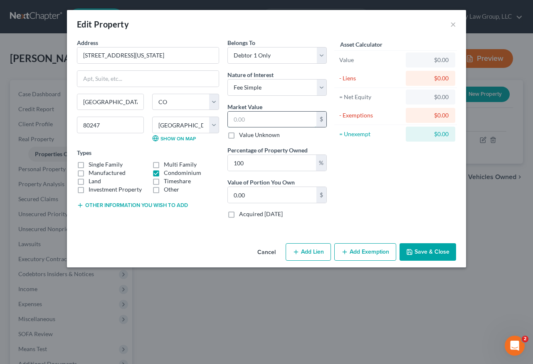
type input "3"
type input "3.00"
type input "31"
type input "31.00"
type input "312"
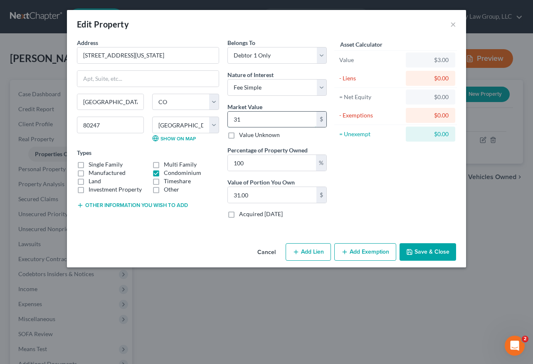
type input "312.00"
type input "3125"
type input "3,125.00"
type input "3,1259"
type input "31,259.00"
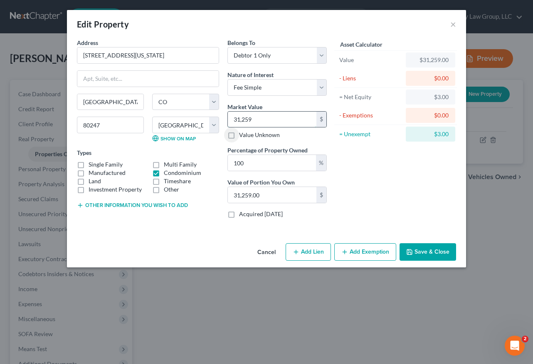
click at [261, 120] on input "31,259" at bounding box center [272, 119] width 89 height 16
type input "3"
type input "3.00"
type input "31"
type input "31.00"
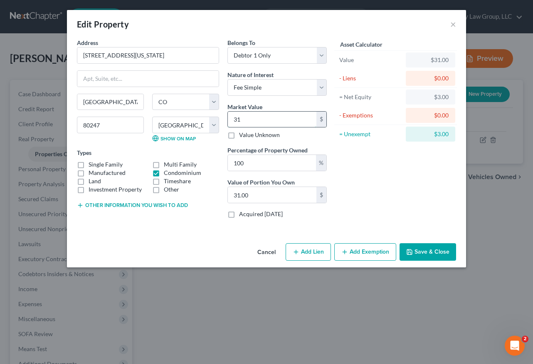
type input "3"
type input "3.00"
type input "35"
type input "35.00"
type input "351"
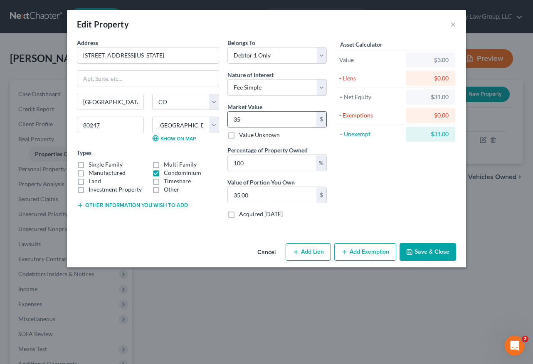
type input "351.00"
type input "3512"
type input "3,512.00"
type input "3,5125"
type input "35,125.00"
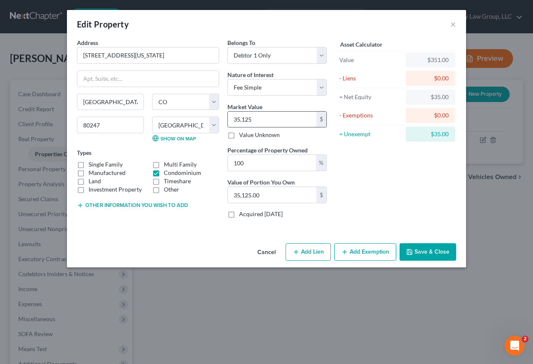
type input "35,1259"
type input "351,259.00"
type input "351,259"
click at [378, 252] on button "Add Exemption" at bounding box center [365, 251] width 62 height 17
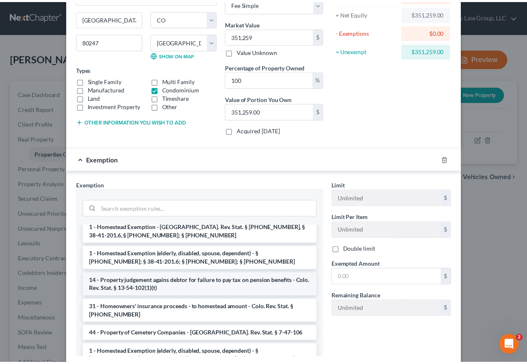
scroll to position [42, 0]
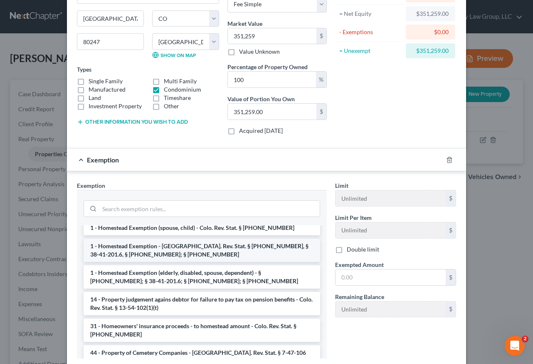
click at [188, 250] on li "1 - Homestead Exemption - [GEOGRAPHIC_DATA]. Rev. Stat. § [PHONE_NUMBER], § 38-…" at bounding box center [202, 249] width 237 height 23
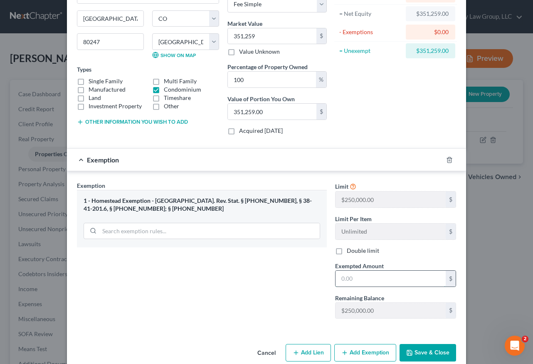
click at [392, 282] on input "text" at bounding box center [391, 278] width 110 height 16
type input "250,000"
click at [436, 346] on button "Save & Close" at bounding box center [428, 352] width 57 height 17
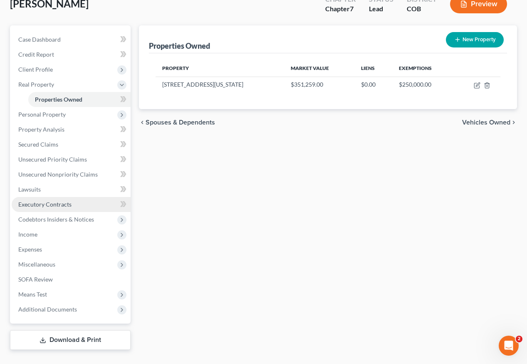
scroll to position [72, 0]
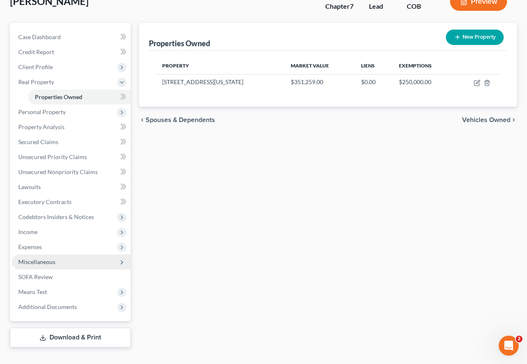
click at [39, 258] on span "Miscellaneous" at bounding box center [36, 261] width 37 height 7
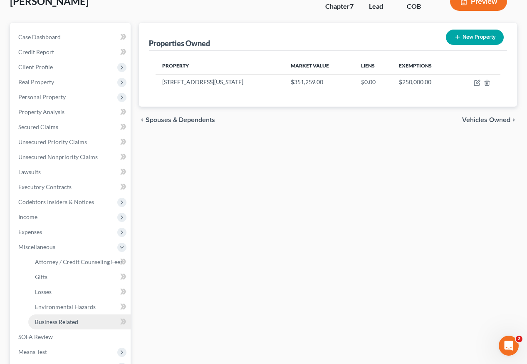
click at [58, 318] on span "Business Related" at bounding box center [56, 321] width 43 height 7
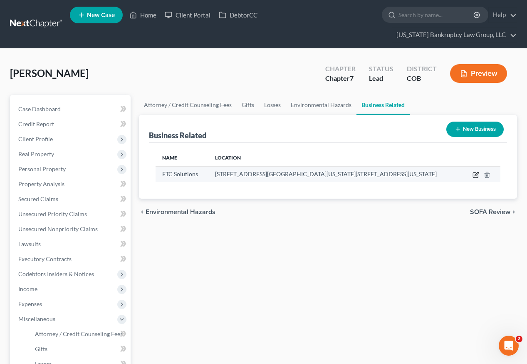
click at [476, 171] on icon "button" at bounding box center [476, 174] width 7 height 7
select select "sole_proprietor"
select select "5"
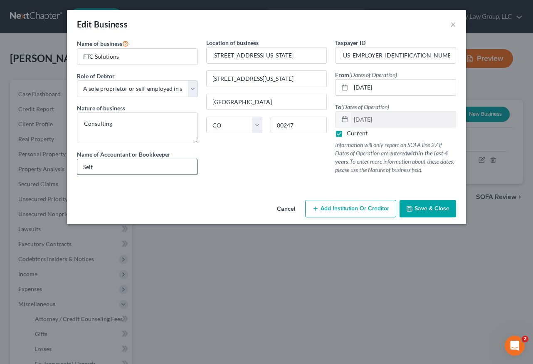
click at [108, 162] on input "Self" at bounding box center [137, 167] width 120 height 16
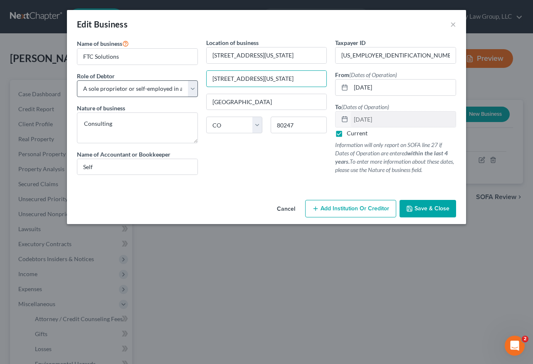
drag, startPoint x: 302, startPoint y: 74, endPoint x: 178, endPoint y: 84, distance: 124.0
click at [178, 84] on div "Name of business * FTC Solutions Role of Debtor * Select A member of a limited …" at bounding box center [267, 113] width 388 height 150
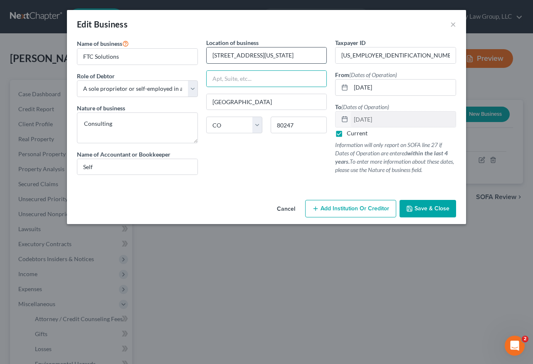
click at [296, 53] on input "[STREET_ADDRESS][US_STATE]" at bounding box center [267, 55] width 120 height 16
type input "[STREET_ADDRESS][US_STATE]"
click at [251, 165] on div "Location of business [STREET_ADDRESS][GEOGRAPHIC_DATA][US_STATE] [US_STATE][GEO…" at bounding box center [266, 109] width 129 height 143
click at [424, 211] on span "Save & Close" at bounding box center [432, 208] width 35 height 7
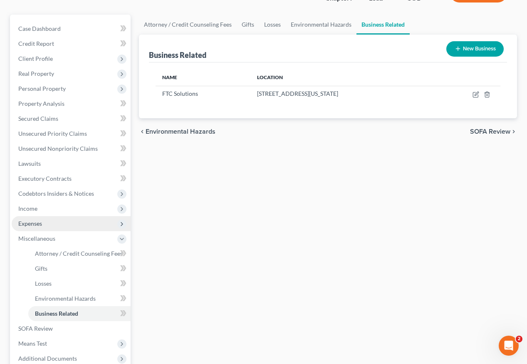
scroll to position [83, 0]
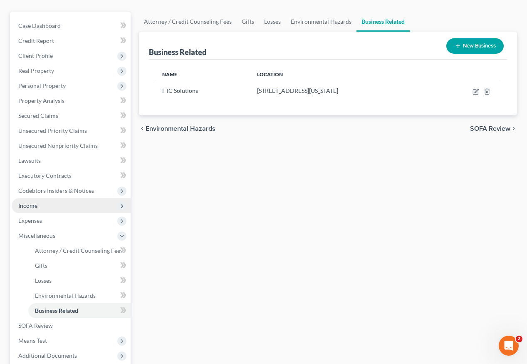
click at [32, 202] on span "Income" at bounding box center [27, 205] width 19 height 7
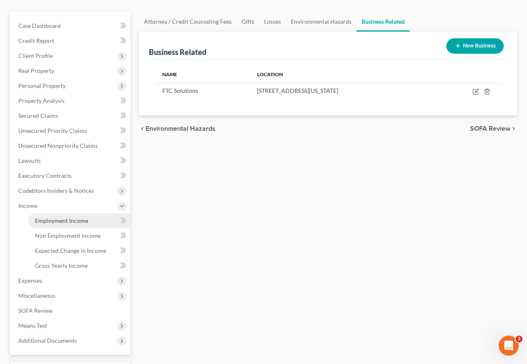
click at [68, 217] on span "Employment Income" at bounding box center [61, 220] width 53 height 7
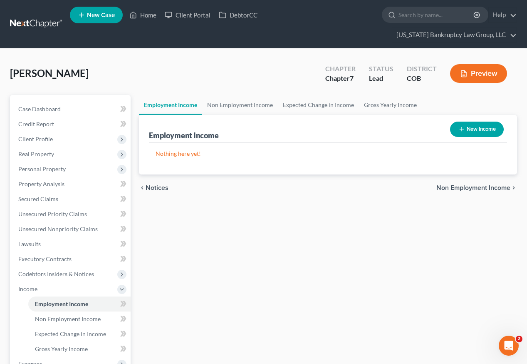
click at [466, 121] on button "New Income" at bounding box center [477, 128] width 54 height 15
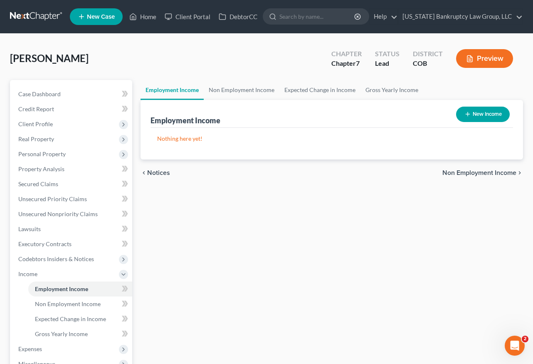
select select "0"
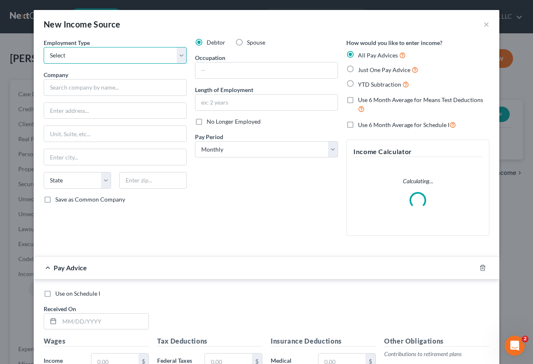
click at [69, 53] on select "Select Full or [DEMOGRAPHIC_DATA] Employment Self Employment" at bounding box center [115, 55] width 143 height 17
select select "1"
click at [44, 47] on select "Select Full or [DEMOGRAPHIC_DATA] Employment Self Employment" at bounding box center [115, 55] width 143 height 17
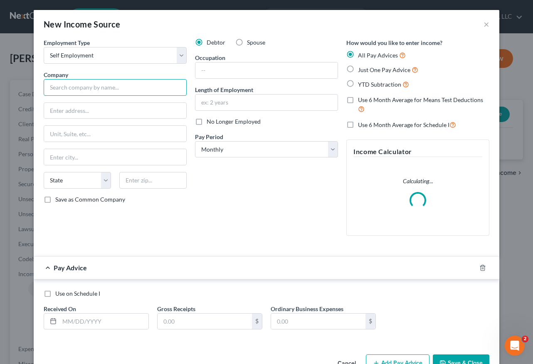
click at [82, 91] on input "text" at bounding box center [115, 87] width 143 height 17
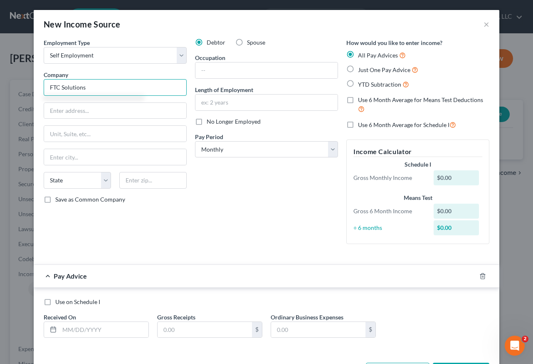
type input "FTC Solutions"
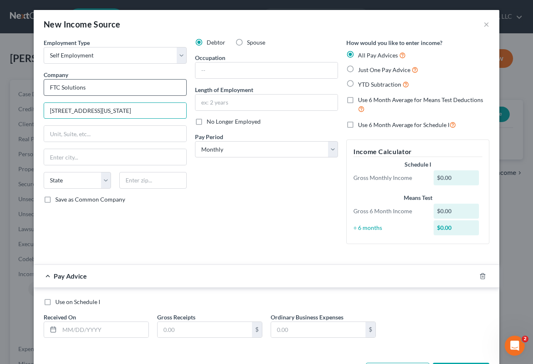
type input "[STREET_ADDRESS][US_STATE]"
type input "80247"
type input "[GEOGRAPHIC_DATA]"
select select "5"
click at [59, 195] on input "Save as Common Company" at bounding box center [61, 197] width 5 height 5
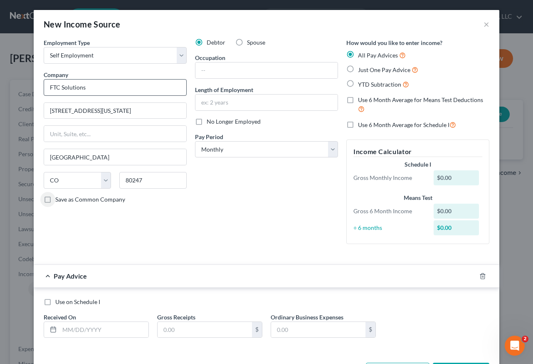
checkbox input "true"
click at [229, 65] on input "text" at bounding box center [267, 70] width 142 height 16
type input "Consulting"
type input "3 years, 4 months"
click at [228, 208] on div "Debtor Spouse Occupation Consulting Length of Employment 3 years, 4 months No L…" at bounding box center [266, 144] width 151 height 212
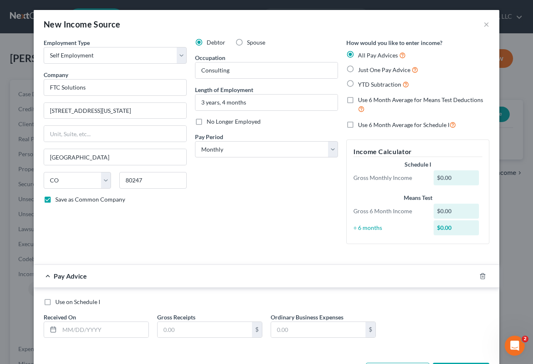
click at [358, 82] on label "YTD Subtraction" at bounding box center [383, 84] width 51 height 10
click at [361, 82] on input "YTD Subtraction" at bounding box center [363, 81] width 5 height 5
radio input "true"
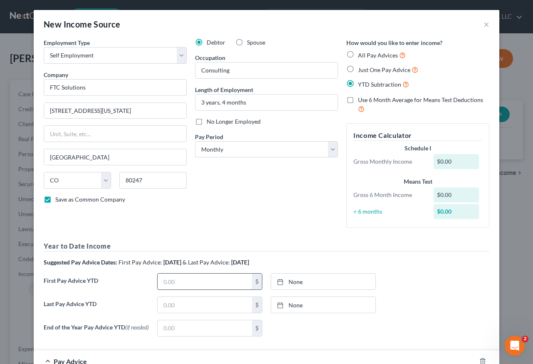
click at [168, 280] on input "text" at bounding box center [205, 281] width 94 height 16
type input "[DATE]"
click at [310, 276] on link "None" at bounding box center [323, 281] width 104 height 16
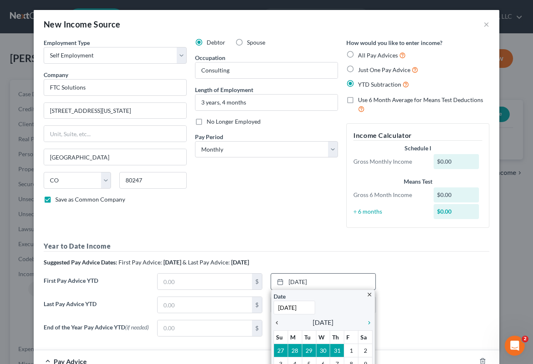
click at [274, 323] on icon "chevron_left" at bounding box center [279, 322] width 11 height 7
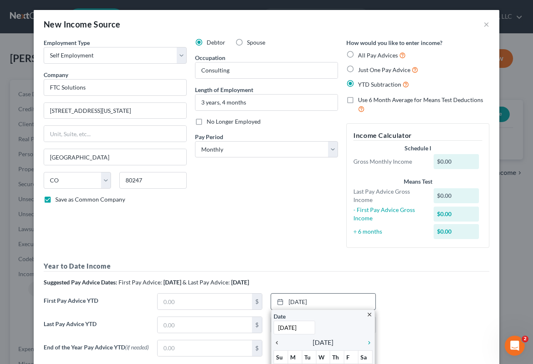
click at [274, 323] on input "[DATE]" at bounding box center [295, 327] width 42 height 14
click at [275, 340] on icon "chevron_left" at bounding box center [279, 342] width 11 height 7
click at [365, 340] on icon "chevron_right" at bounding box center [367, 342] width 11 height 7
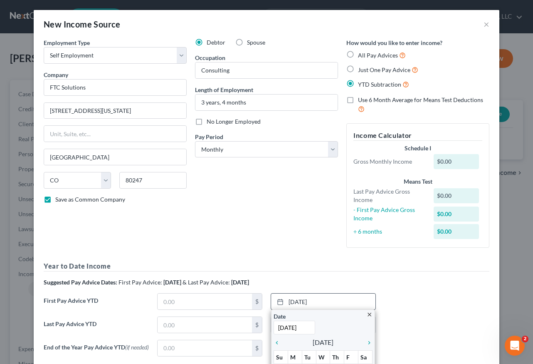
click at [277, 357] on th "Su" at bounding box center [281, 356] width 14 height 13
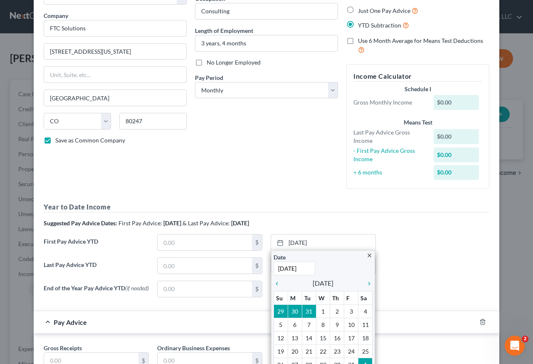
scroll to position [83, 0]
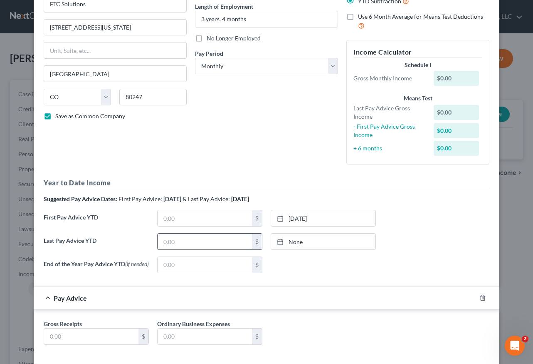
click at [199, 242] on input "text" at bounding box center [205, 241] width 94 height 16
type input "0"
type input "26,437.52"
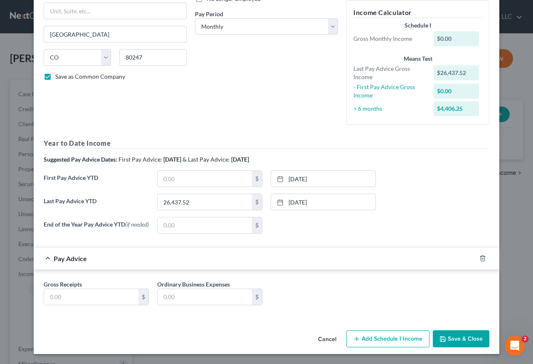
click at [483, 344] on button "Save & Close" at bounding box center [461, 338] width 57 height 17
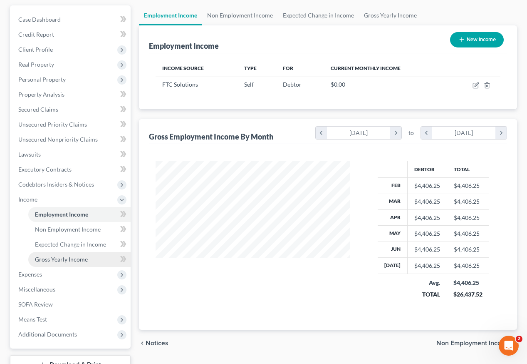
scroll to position [117, 0]
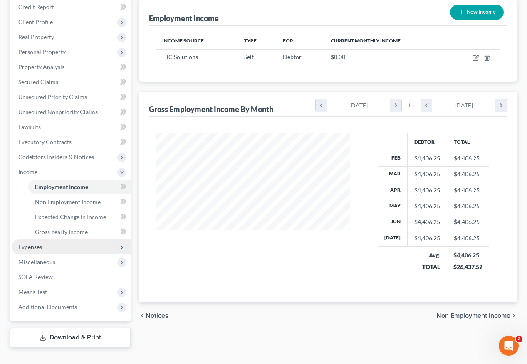
click at [30, 243] on span "Expenses" at bounding box center [30, 246] width 24 height 7
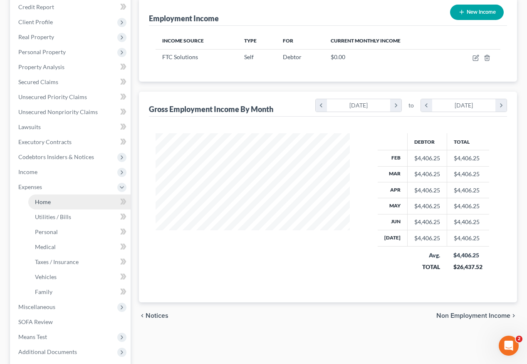
click at [41, 198] on span "Home" at bounding box center [43, 201] width 16 height 7
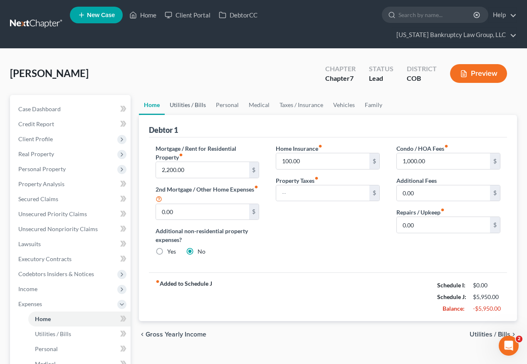
click at [200, 95] on link "Utilities / Bills" at bounding box center [188, 105] width 46 height 20
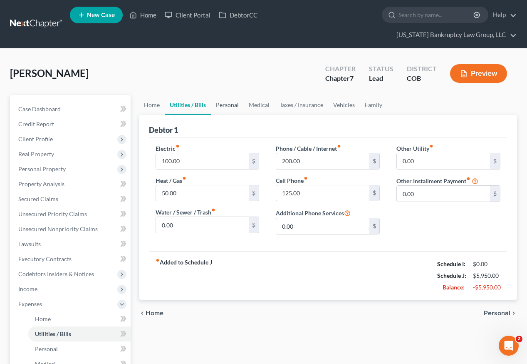
click at [232, 95] on link "Personal" at bounding box center [227, 105] width 33 height 20
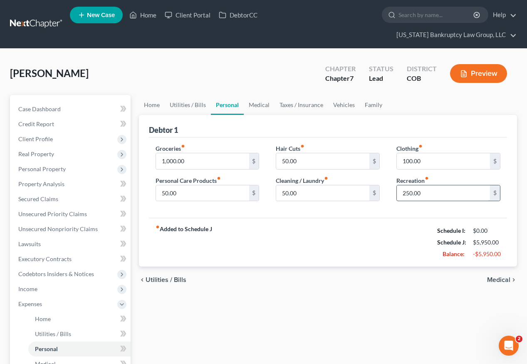
click at [433, 185] on input "250.00" at bounding box center [443, 193] width 93 height 16
type input "100"
click at [189, 153] on input "1,000.00" at bounding box center [202, 161] width 93 height 16
type input "800"
click at [257, 95] on link "Medical" at bounding box center [259, 105] width 31 height 20
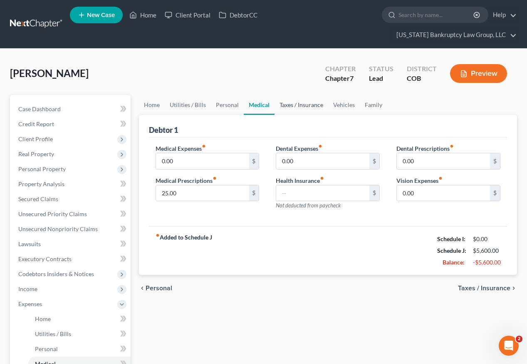
click at [309, 95] on link "Taxes / Insurance" at bounding box center [302, 105] width 54 height 20
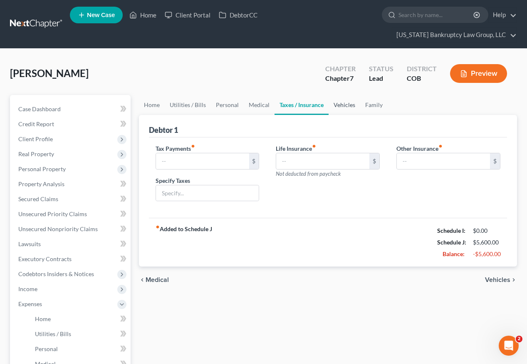
click at [343, 95] on link "Vehicles" at bounding box center [345, 105] width 32 height 20
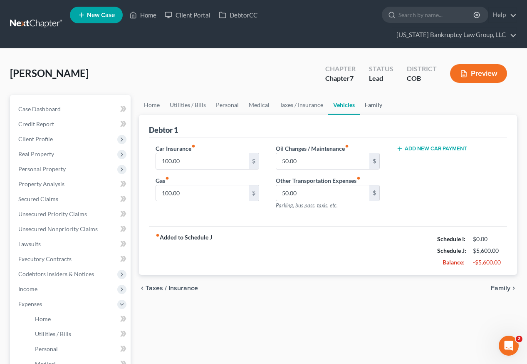
click at [375, 95] on link "Family" at bounding box center [373, 105] width 27 height 20
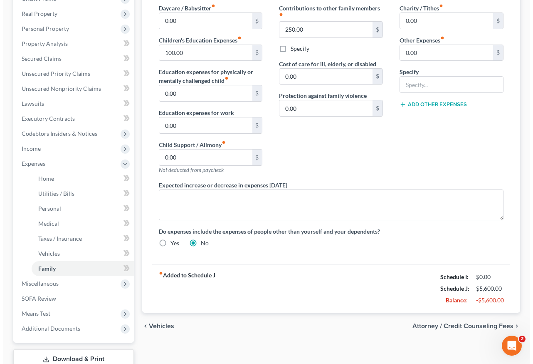
scroll to position [120, 0]
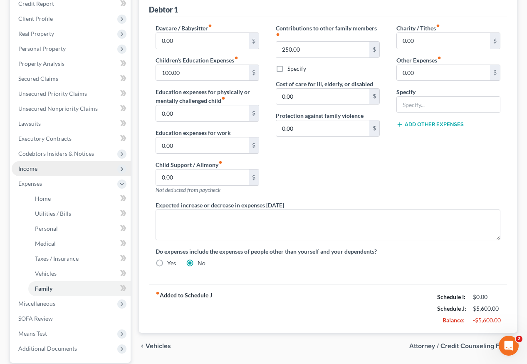
click at [29, 165] on span "Income" at bounding box center [27, 168] width 19 height 7
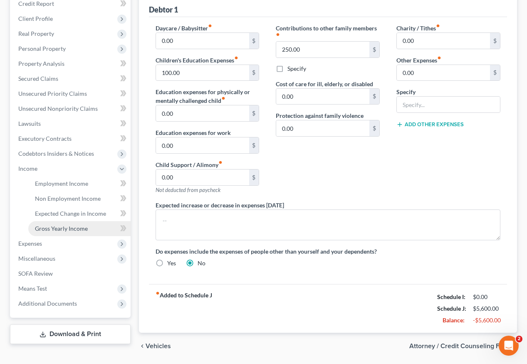
click at [73, 225] on span "Gross Yearly Income" at bounding box center [61, 228] width 53 height 7
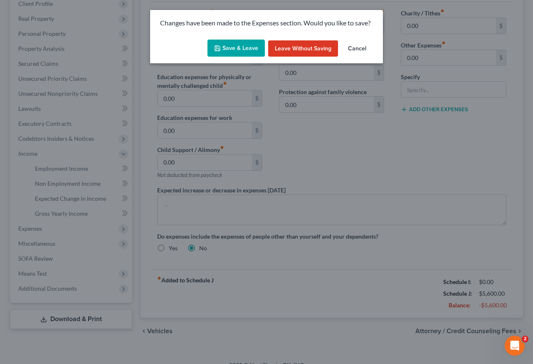
click at [243, 48] on button "Save & Leave" at bounding box center [236, 48] width 57 height 17
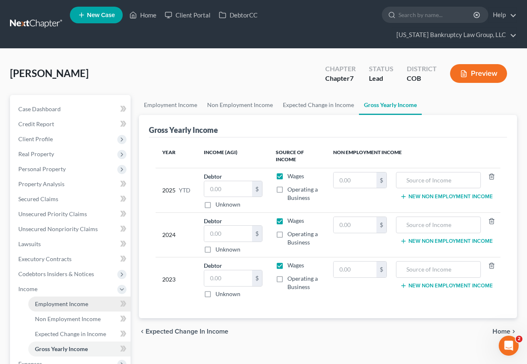
click at [57, 300] on span "Employment Income" at bounding box center [61, 303] width 53 height 7
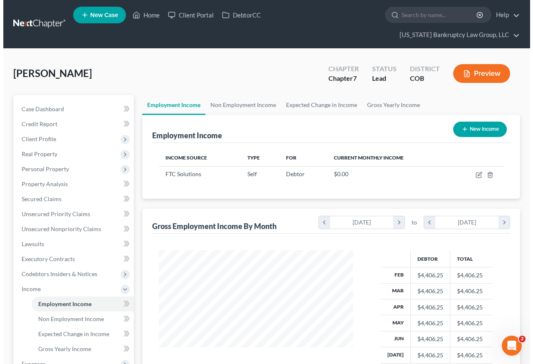
scroll to position [149, 211]
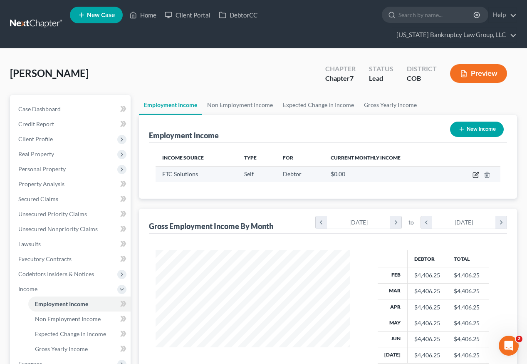
click at [475, 171] on icon "button" at bounding box center [476, 174] width 7 height 7
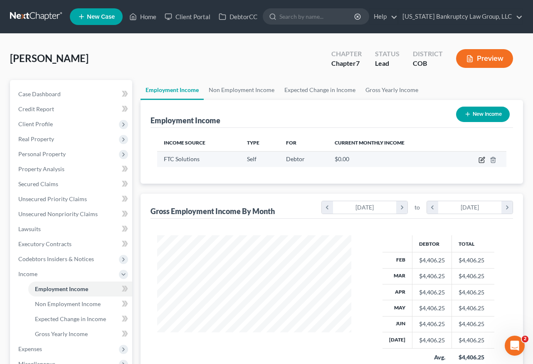
select select "1"
select select "5"
select select "0"
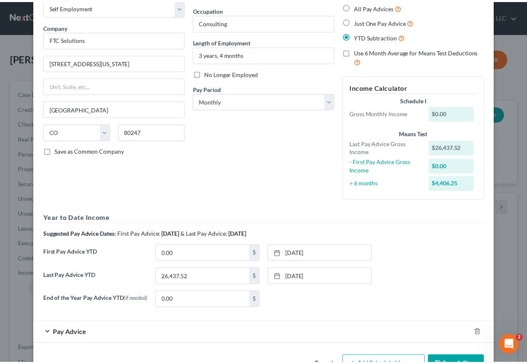
scroll to position [76, 0]
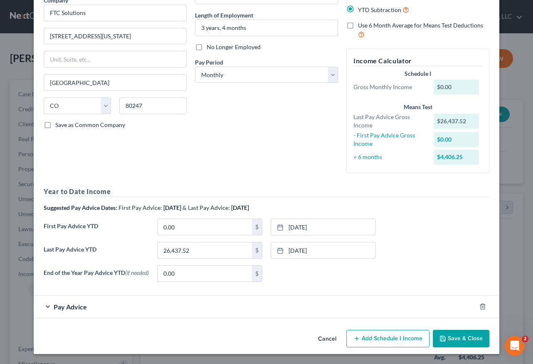
click at [468, 339] on button "Save & Close" at bounding box center [461, 337] width 57 height 17
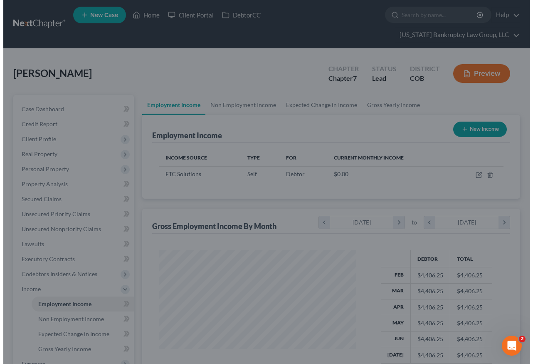
scroll to position [415810, 415748]
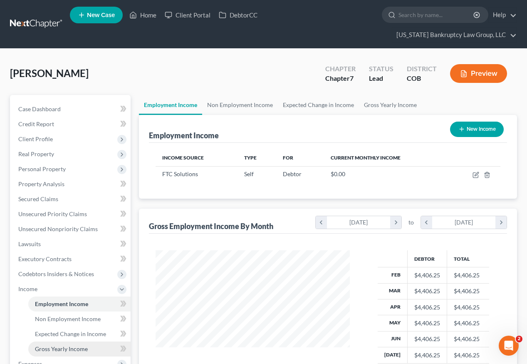
click at [69, 345] on span "Gross Yearly Income" at bounding box center [61, 348] width 53 height 7
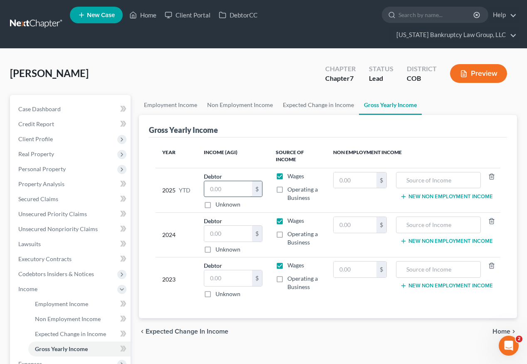
click at [249, 181] on input "text" at bounding box center [228, 189] width 48 height 16
type input "26,457.32"
click at [287, 185] on label "Operating a Business" at bounding box center [303, 193] width 32 height 17
click at [291, 185] on input "Operating a Business" at bounding box center [293, 187] width 5 height 5
checkbox input "true"
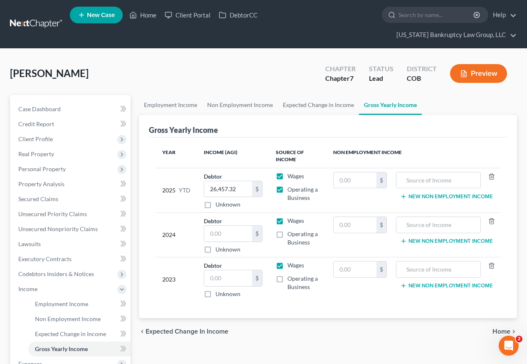
click at [287, 172] on label "Wages" at bounding box center [295, 176] width 17 height 8
click at [291, 172] on input "Wages" at bounding box center [293, 174] width 5 height 5
checkbox input "false"
click at [42, 165] on span "Personal Property" at bounding box center [41, 168] width 47 height 7
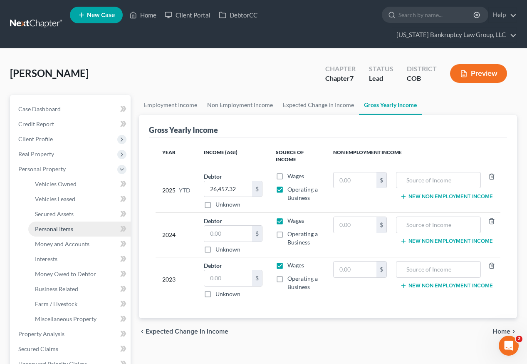
click at [60, 225] on span "Personal Items" at bounding box center [54, 228] width 38 height 7
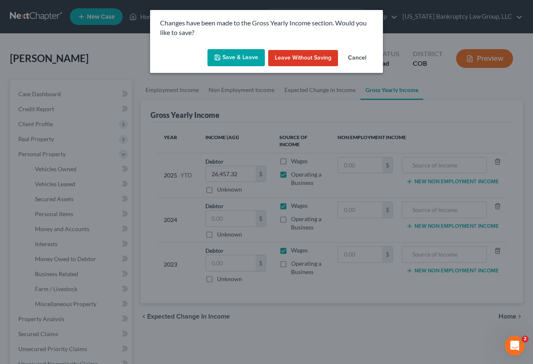
click at [224, 58] on button "Save & Leave" at bounding box center [236, 57] width 57 height 17
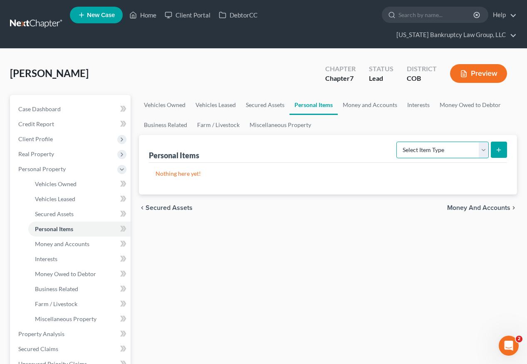
click at [466, 141] on select "Select Item Type Clothing Collectibles Of Value Electronics Firearms Household …" at bounding box center [442, 149] width 92 height 17
select select "household_goods"
click at [397, 141] on select "Select Item Type Clothing Collectibles Of Value Electronics Firearms Household …" at bounding box center [442, 149] width 92 height 17
click at [500, 141] on button "submit" at bounding box center [499, 149] width 16 height 16
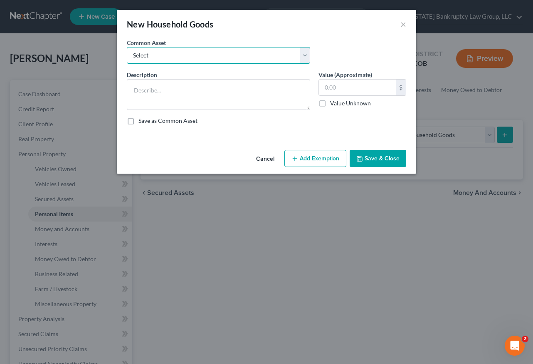
click at [142, 54] on select "Select Household Goods Including:" at bounding box center [218, 55] width 183 height 17
select select "0"
click at [127, 47] on select "Select Household Goods Including:" at bounding box center [218, 55] width 183 height 17
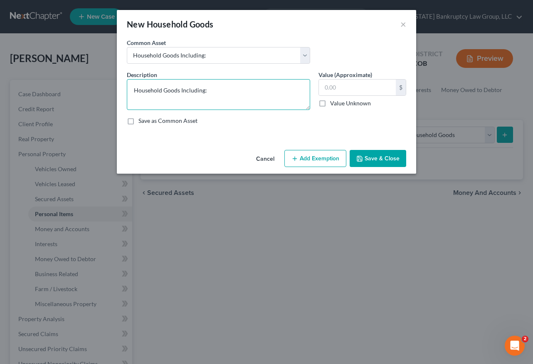
click at [224, 86] on textarea "Household Goods Including:" at bounding box center [218, 94] width 183 height 31
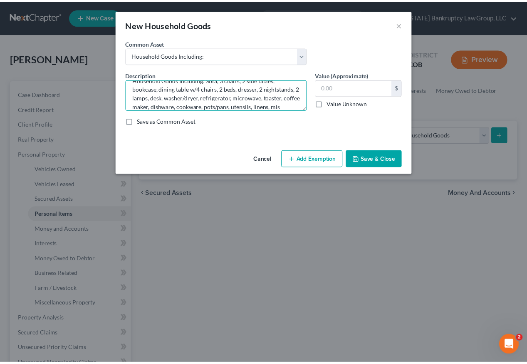
scroll to position [19, 0]
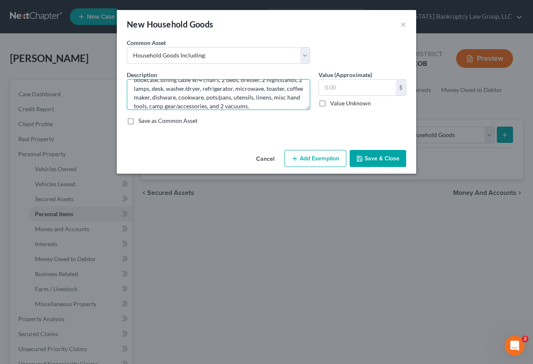
type textarea "Household Goods Including: Sofa, 3 chairs, 2 side tables, bookcase, dining tabl…"
click at [367, 89] on input "text" at bounding box center [357, 87] width 77 height 16
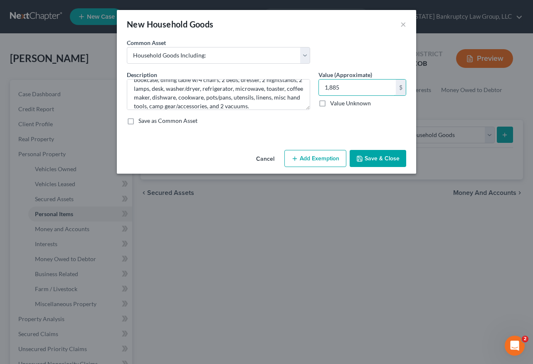
type input "1,885"
click at [338, 159] on button "Add Exemption" at bounding box center [316, 158] width 62 height 17
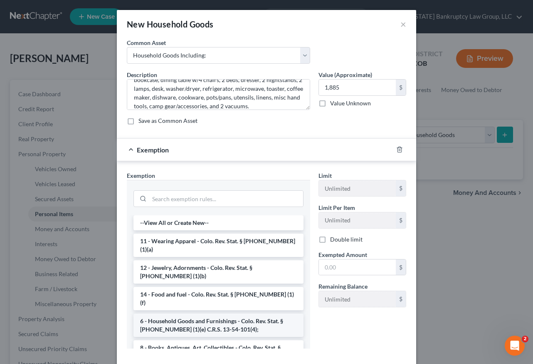
click at [231, 314] on li "6 - Household Goods and Furnishings - Colo. Rev. Stat. § [PHONE_NUMBER] (1)(e) …" at bounding box center [219, 324] width 170 height 23
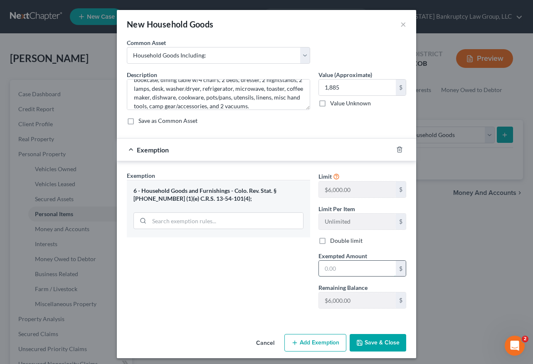
click at [364, 265] on input "text" at bounding box center [357, 268] width 77 height 16
type input "2,000"
click at [378, 343] on button "Save & Close" at bounding box center [378, 342] width 57 height 17
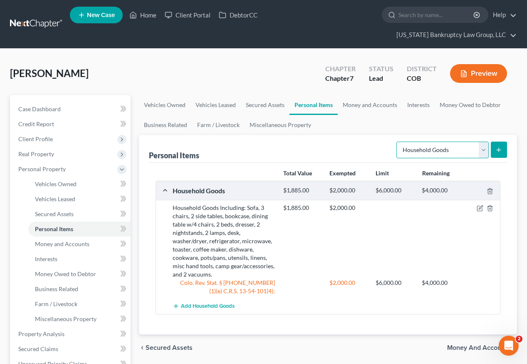
click at [443, 141] on select "Select Item Type Clothing Collectibles Of Value Electronics Firearms Household …" at bounding box center [442, 149] width 92 height 17
select select "electronics"
click at [397, 141] on select "Select Item Type Clothing Collectibles Of Value Electronics Firearms Household …" at bounding box center [442, 149] width 92 height 17
click at [496, 146] on icon "submit" at bounding box center [498, 149] width 7 height 7
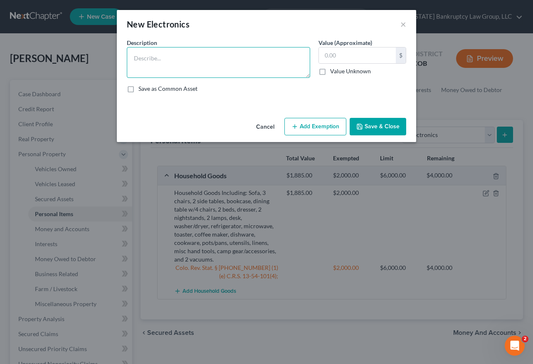
click at [152, 48] on textarea at bounding box center [218, 62] width 183 height 31
type textarea "2 TVs, DVD player, speakers, cellular telephone, computer, and monitor."
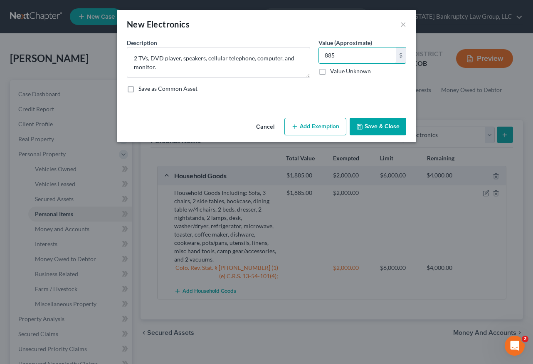
type input "885"
click at [330, 131] on button "Add Exemption" at bounding box center [316, 126] width 62 height 17
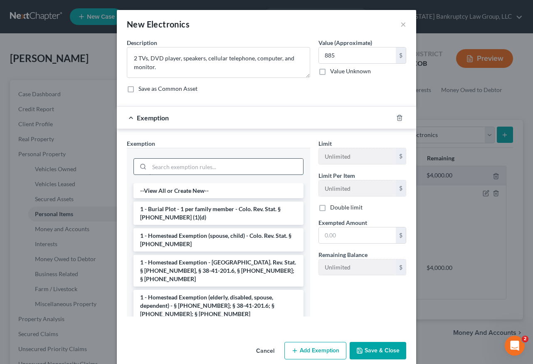
click at [265, 167] on input "search" at bounding box center [226, 166] width 154 height 16
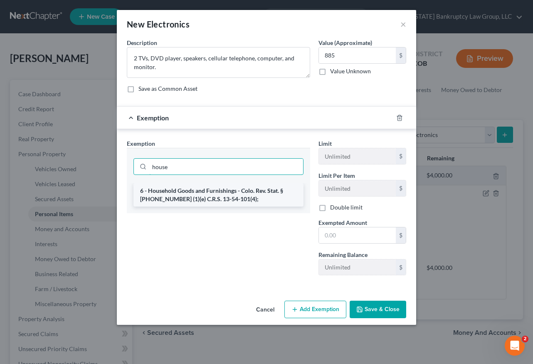
type input "house"
click at [226, 196] on li "6 - Household Goods and Furnishings - Colo. Rev. Stat. § [PHONE_NUMBER] (1)(e) …" at bounding box center [219, 194] width 170 height 23
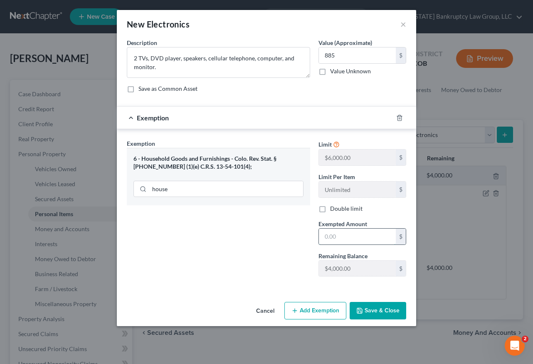
click at [368, 238] on input "text" at bounding box center [357, 236] width 77 height 16
type input "2,000"
click at [393, 309] on button "Save & Close" at bounding box center [378, 310] width 57 height 17
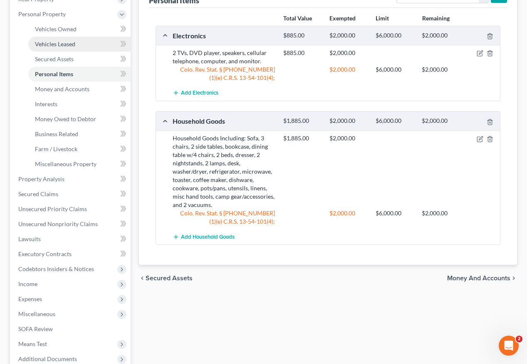
scroll to position [207, 0]
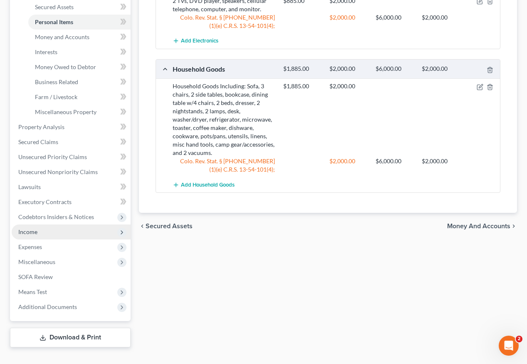
click at [30, 228] on span "Income" at bounding box center [27, 231] width 19 height 7
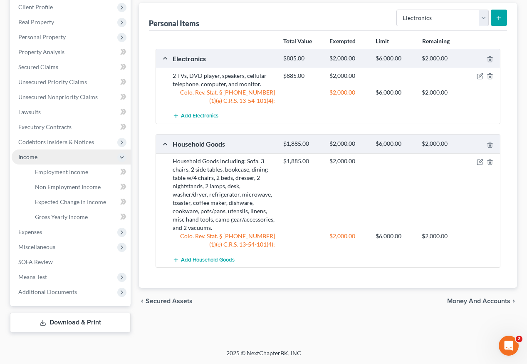
scroll to position [117, 0]
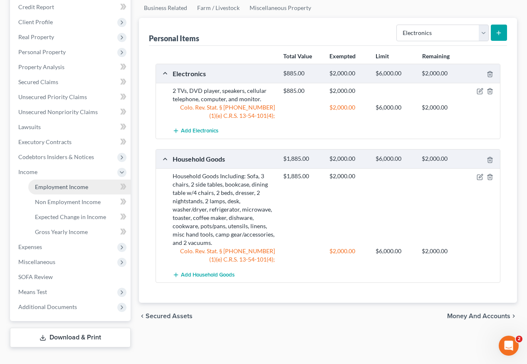
click at [62, 183] on span "Employment Income" at bounding box center [61, 186] width 53 height 7
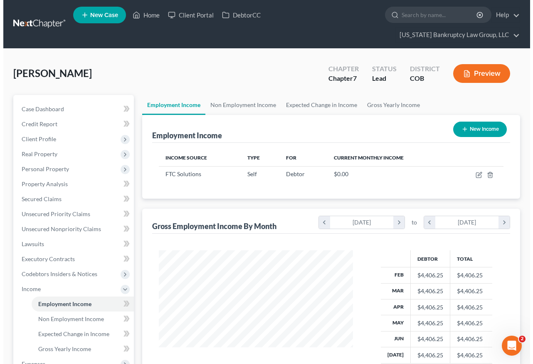
scroll to position [149, 211]
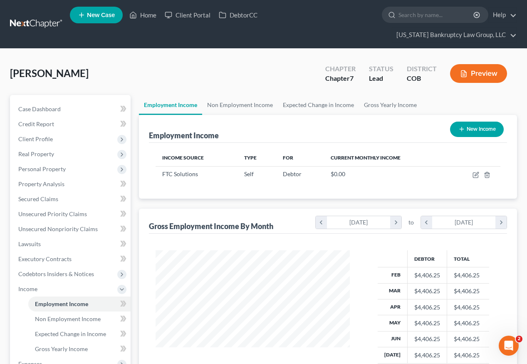
click at [477, 121] on button "New Income" at bounding box center [477, 128] width 54 height 15
select select "0"
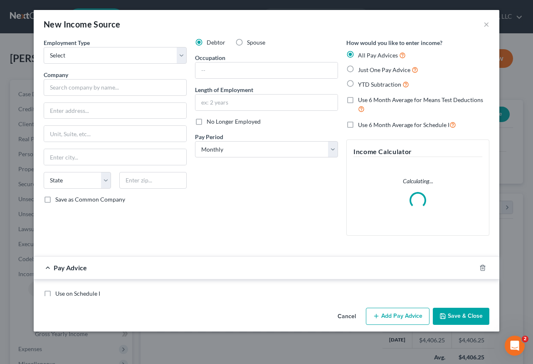
scroll to position [149, 213]
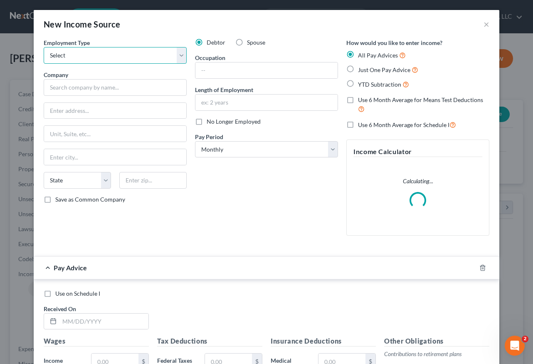
click at [79, 51] on select "Select Full or [DEMOGRAPHIC_DATA] Employment Self Employment" at bounding box center [115, 55] width 143 height 17
select select "0"
click at [44, 47] on select "Select Full or [DEMOGRAPHIC_DATA] Employment Self Employment" at bounding box center [115, 55] width 143 height 17
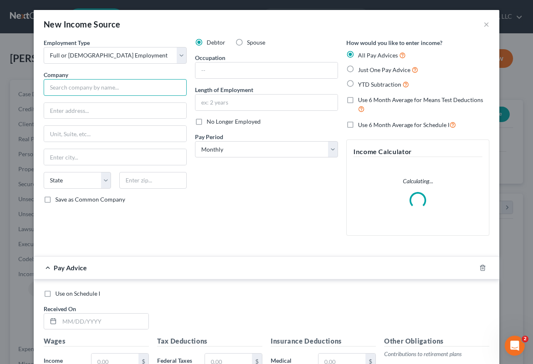
click at [81, 87] on input "text" at bounding box center [115, 87] width 143 height 17
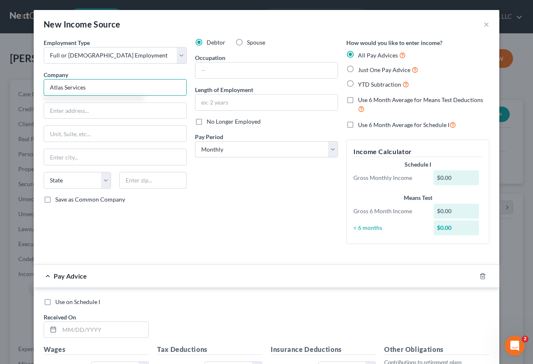
type input "Atlas Services"
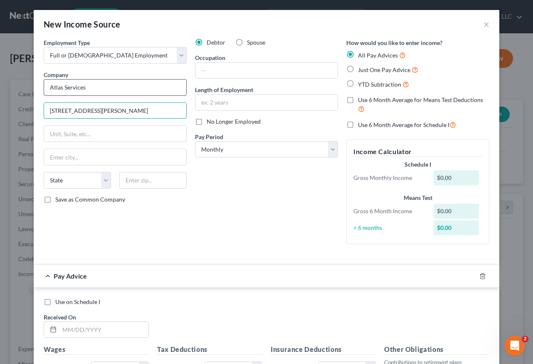
type input "[STREET_ADDRESS][PERSON_NAME]"
type input "80113"
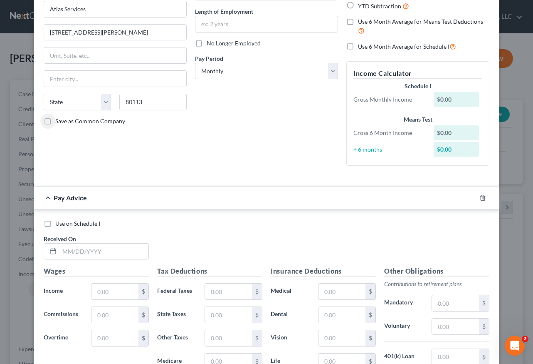
scroll to position [83, 0]
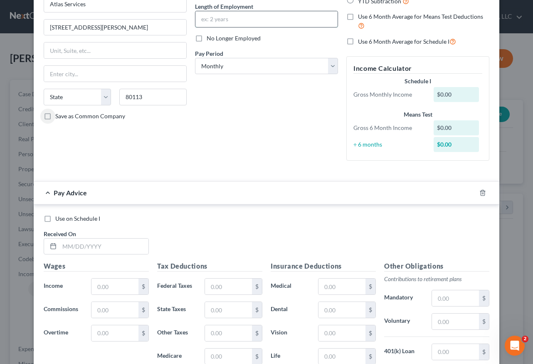
click at [254, 16] on input "text" at bounding box center [267, 19] width 142 height 16
type input "1 month"
click at [121, 253] on input "text" at bounding box center [103, 246] width 89 height 16
type input "[DATE]"
click at [114, 286] on input "text" at bounding box center [115, 286] width 47 height 16
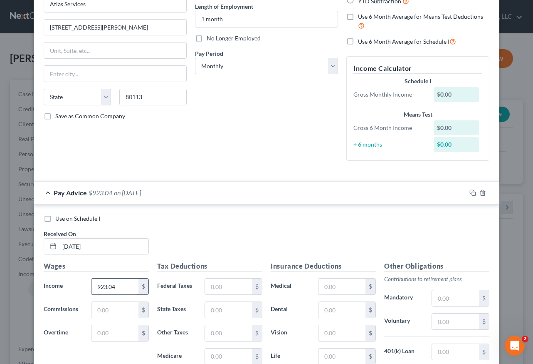
type input "923.04"
type input "80.51"
type input "75"
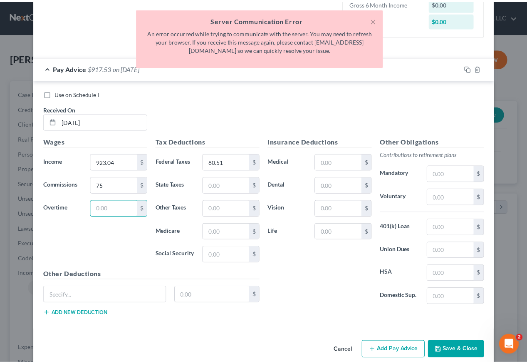
scroll to position [220, 0]
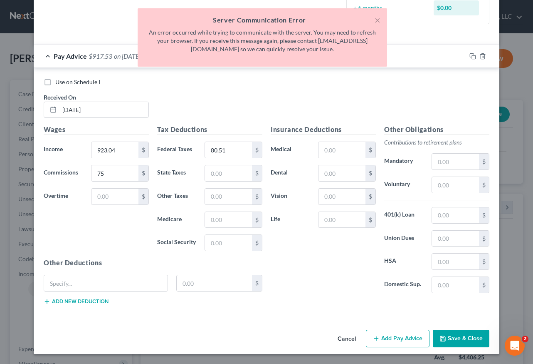
click at [440, 335] on icon "button" at bounding box center [443, 338] width 7 height 7
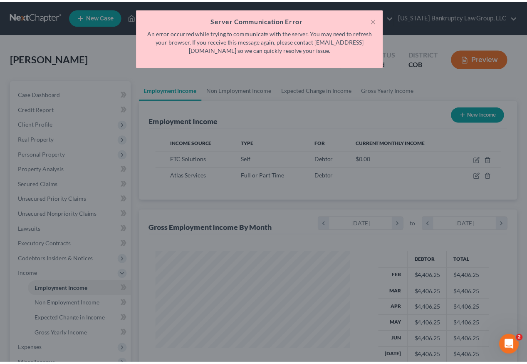
scroll to position [415810, 415748]
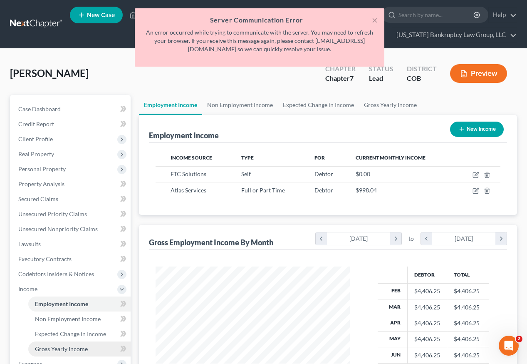
click at [74, 345] on span "Gross Yearly Income" at bounding box center [61, 348] width 53 height 7
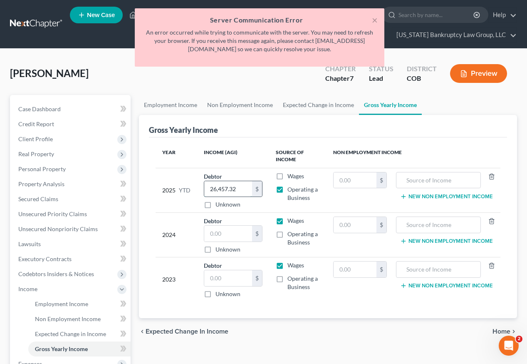
click at [252, 181] on input "26,457.32" at bounding box center [228, 189] width 48 height 16
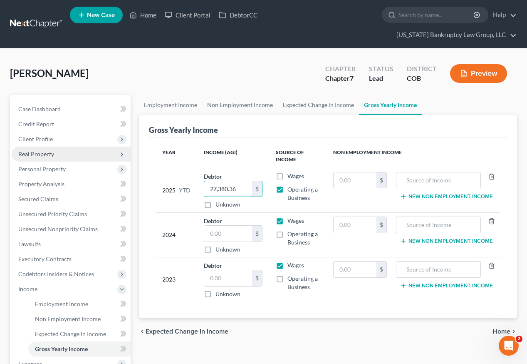
type input "27,380.36"
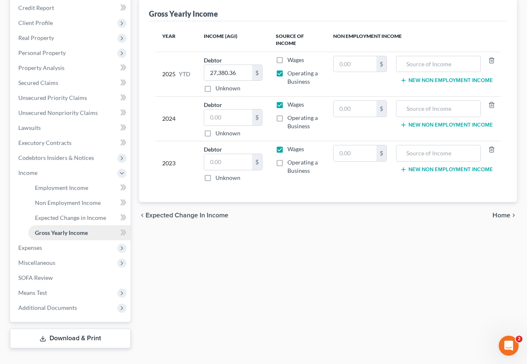
scroll to position [117, 0]
click at [32, 243] on span "Expenses" at bounding box center [30, 246] width 24 height 7
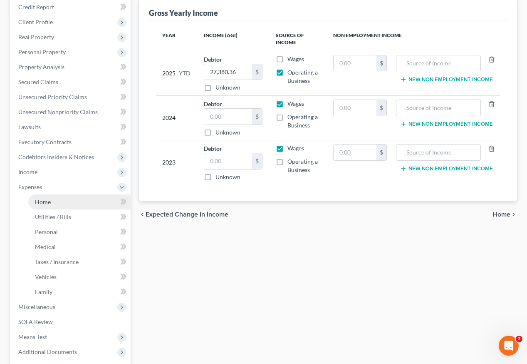
click at [45, 198] on span "Home" at bounding box center [43, 201] width 16 height 7
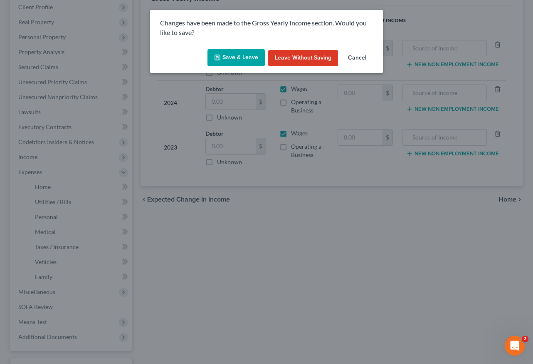
click at [238, 52] on button "Save & Leave" at bounding box center [236, 57] width 57 height 17
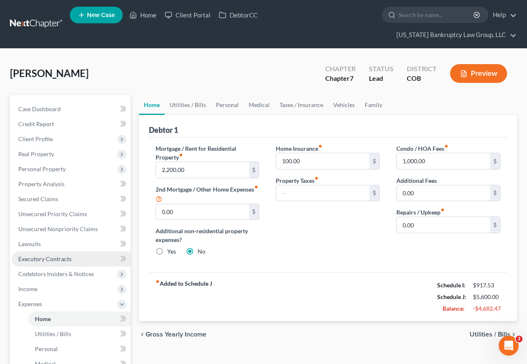
click at [45, 255] on span "Executory Contracts" at bounding box center [44, 258] width 53 height 7
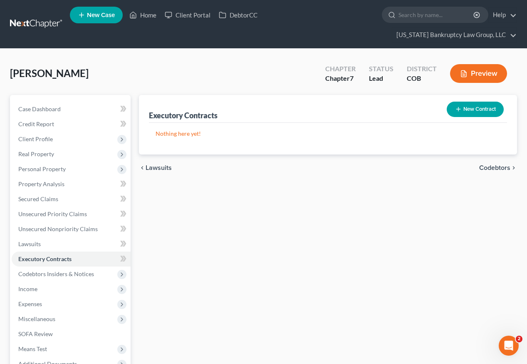
click at [474, 101] on button "New Contract" at bounding box center [475, 108] width 57 height 15
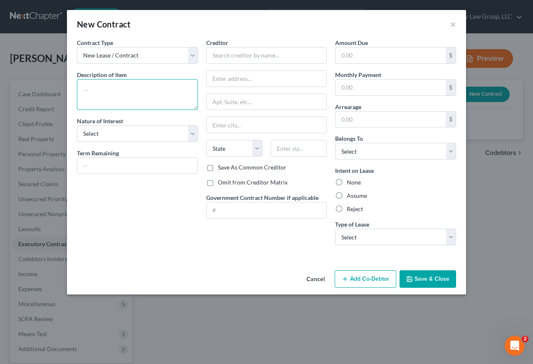
click at [137, 89] on textarea at bounding box center [137, 94] width 121 height 31
type textarea "Homeowners Association"
select select "0"
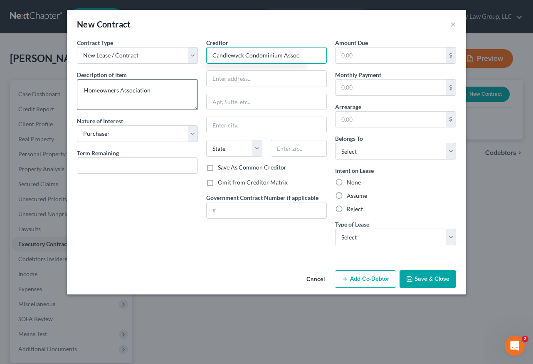
type input "Candlewyck Condominium Assoc"
type input "PO Box 173701"
type input "80217"
type input "[GEOGRAPHIC_DATA]"
select select "5"
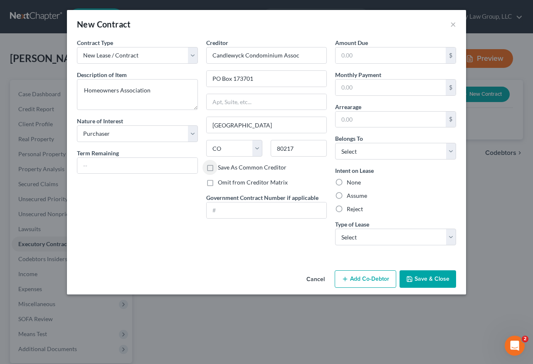
click at [221, 163] on input "Save As Common Creditor" at bounding box center [223, 165] width 5 height 5
checkbox input "true"
click at [368, 89] on input "text" at bounding box center [391, 87] width 110 height 16
type input "778"
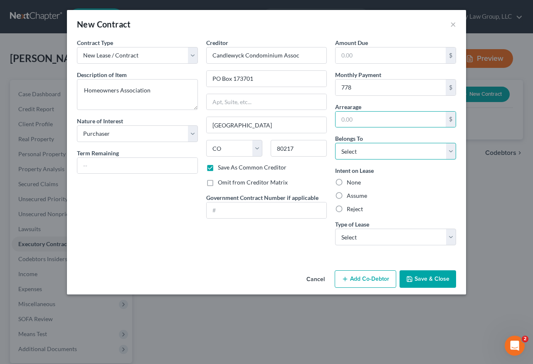
click at [384, 146] on select "Select Debtor 1 Only Debtor 2 Only Debtor 1 And Debtor 2 Only At Least One Of T…" at bounding box center [395, 151] width 121 height 17
select select "0"
click at [335, 143] on select "Select Debtor 1 Only Debtor 2 Only Debtor 1 And Debtor 2 Only At Least One Of T…" at bounding box center [395, 151] width 121 height 17
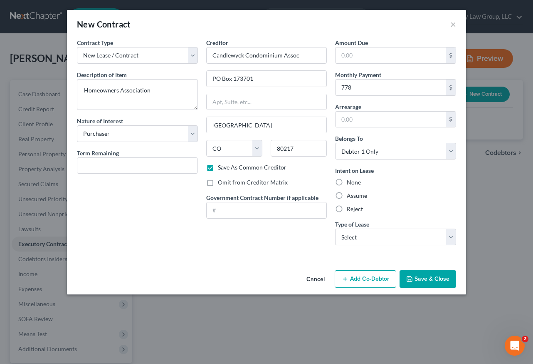
click at [370, 196] on div "Assume" at bounding box center [395, 195] width 121 height 8
click at [353, 191] on div "Intent on Lease None Assume Reject" at bounding box center [395, 189] width 121 height 47
click at [347, 198] on label "Assume" at bounding box center [357, 195] width 20 height 8
click at [347, 196] on label "Assume" at bounding box center [357, 195] width 20 height 8
click at [350, 196] on input "Assume" at bounding box center [352, 193] width 5 height 5
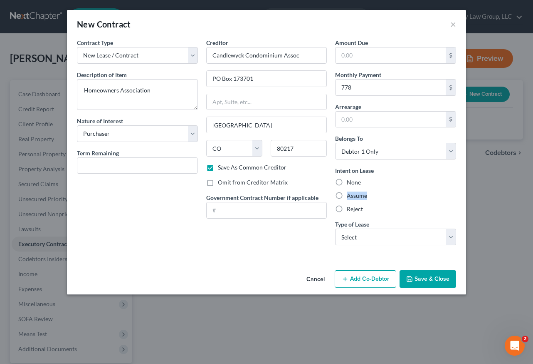
radio input "true"
click at [371, 239] on select "Select Real Estate Car Other" at bounding box center [395, 236] width 121 height 17
select select "0"
click at [335, 228] on select "Select Real Estate Car Other" at bounding box center [395, 236] width 121 height 17
click at [418, 280] on button "Save & Close" at bounding box center [428, 278] width 57 height 17
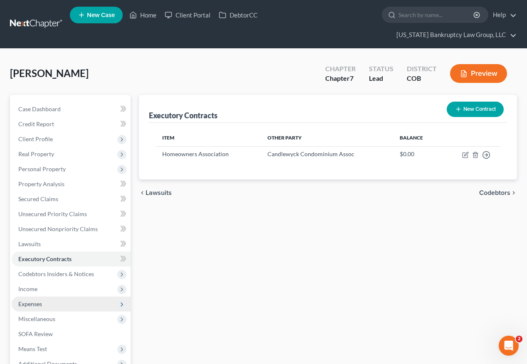
click at [34, 300] on span "Expenses" at bounding box center [30, 303] width 24 height 7
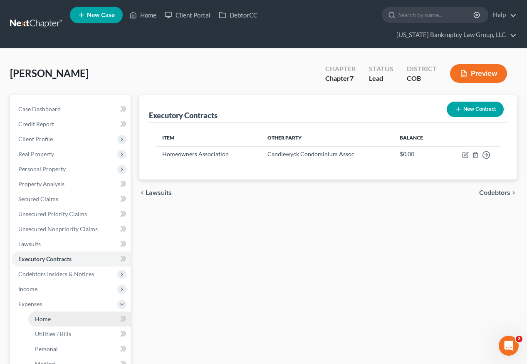
click at [42, 315] on span "Home" at bounding box center [43, 318] width 16 height 7
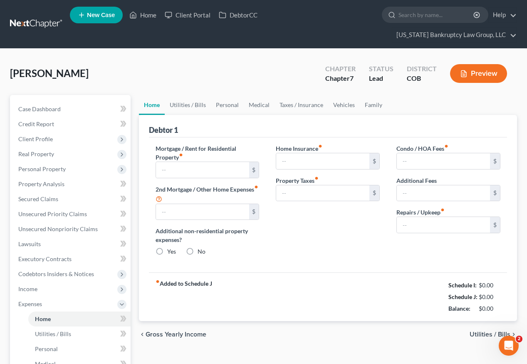
type input "2,200.00"
type input "0.00"
radio input "true"
type input "100.00"
type input "1,000.00"
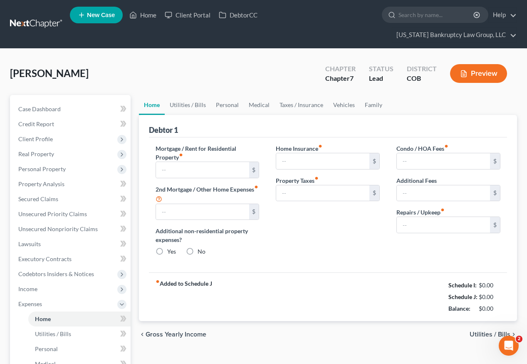
type input "0.00"
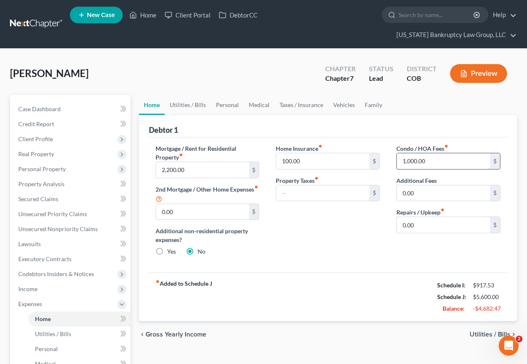
click at [427, 153] on input "1,000.00" at bounding box center [443, 161] width 93 height 16
click at [350, 202] on div "Home Insurance fiber_manual_record 100.00 $ Property Taxes fiber_manual_record $" at bounding box center [327, 203] width 121 height 119
click at [24, 285] on span "Income" at bounding box center [27, 288] width 19 height 7
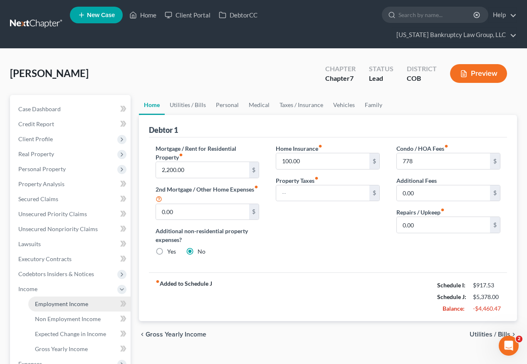
click at [38, 300] on span "Employment Income" at bounding box center [61, 303] width 53 height 7
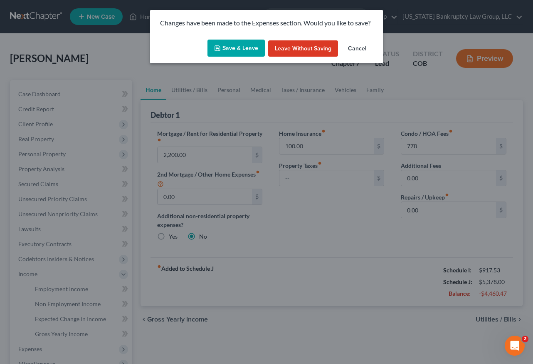
click at [223, 49] on button "Save & Leave" at bounding box center [236, 48] width 57 height 17
type input "778.00"
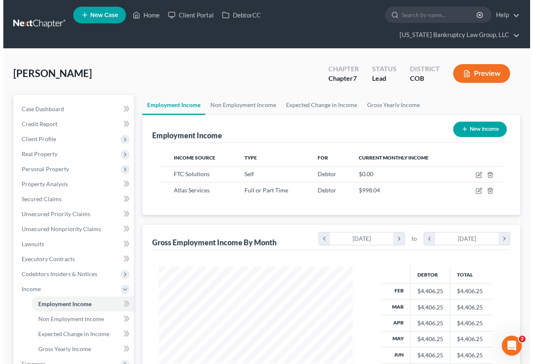
scroll to position [149, 211]
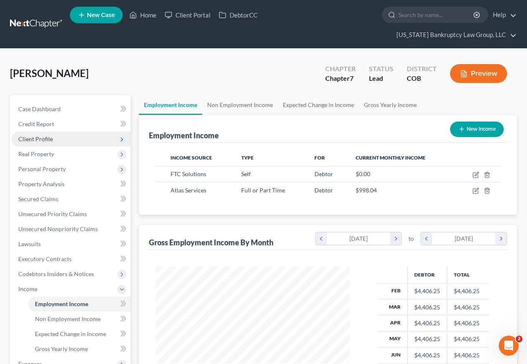
click at [40, 135] on span "Client Profile" at bounding box center [35, 138] width 35 height 7
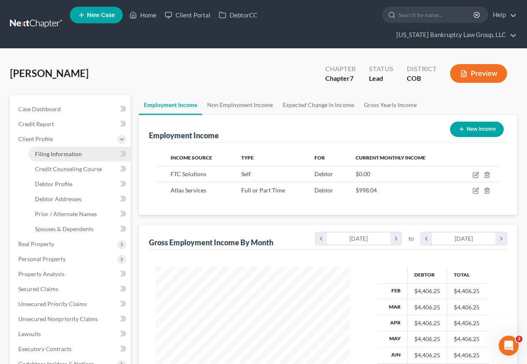
click at [47, 150] on span "Filing Information" at bounding box center [58, 153] width 47 height 7
select select "1"
select select "0"
select select "11"
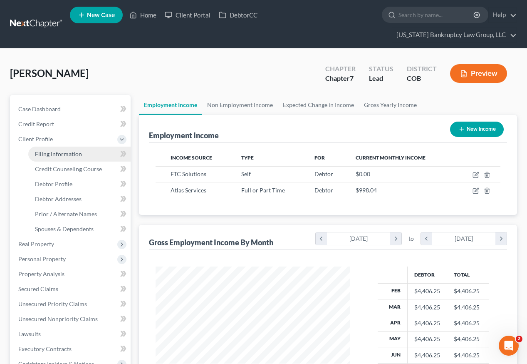
select select "0"
select select "5"
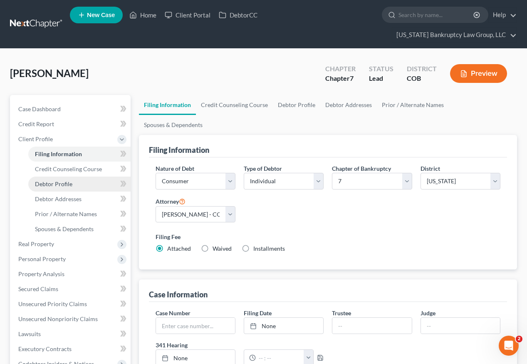
click at [48, 180] on span "Debtor Profile" at bounding box center [53, 183] width 37 height 7
select select "3"
select select "0"
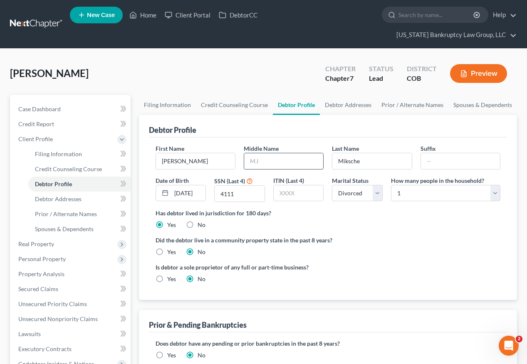
click at [266, 153] on input "text" at bounding box center [283, 161] width 79 height 16
type input "[PERSON_NAME]"
click at [333, 208] on div "Has debtor lived in jurisdiction for 180 days? Yes No Debtor must reside in jur…" at bounding box center [328, 218] width 345 height 20
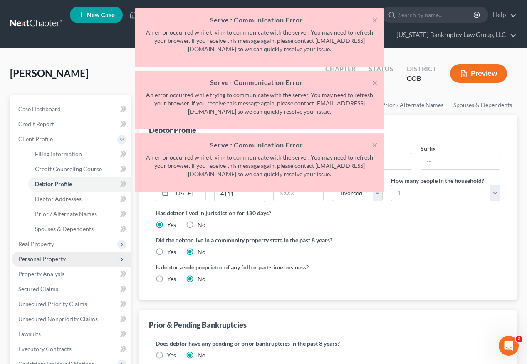
drag, startPoint x: 38, startPoint y: 245, endPoint x: 33, endPoint y: 245, distance: 5.1
click at [38, 255] on span "Personal Property" at bounding box center [41, 258] width 47 height 7
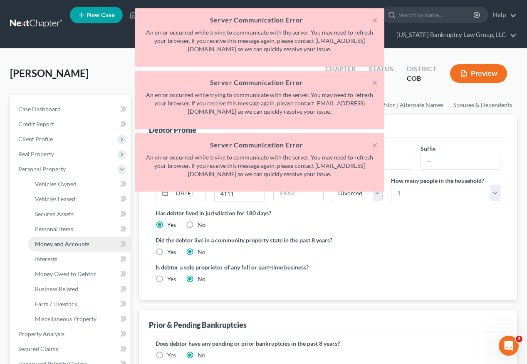
click at [59, 240] on span "Money and Accounts" at bounding box center [62, 243] width 54 height 7
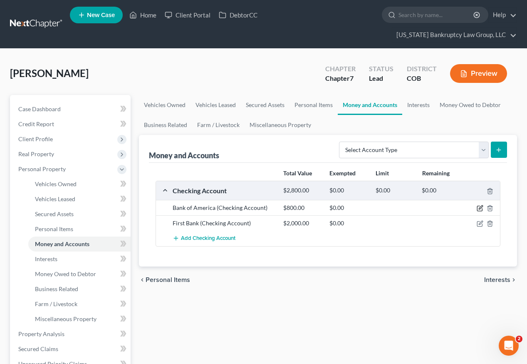
click at [480, 205] on icon "button" at bounding box center [480, 208] width 7 height 7
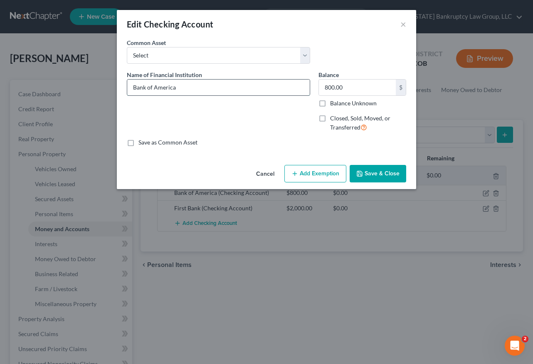
click at [191, 89] on input "Bank of America" at bounding box center [218, 87] width 183 height 16
type input "Bank of America #8231"
click at [330, 105] on label "Balance Unknown" at bounding box center [353, 103] width 47 height 8
click at [334, 104] on input "Balance Unknown" at bounding box center [336, 101] width 5 height 5
checkbox input "true"
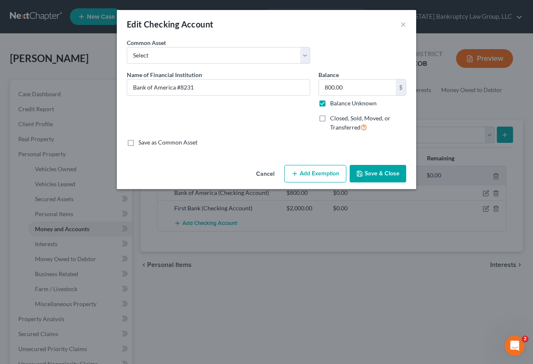
type input "0.00"
click at [331, 171] on button "Add Exemption" at bounding box center [316, 173] width 62 height 17
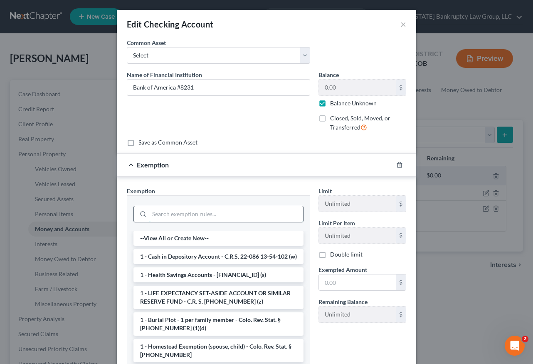
click at [267, 208] on input "search" at bounding box center [226, 214] width 154 height 16
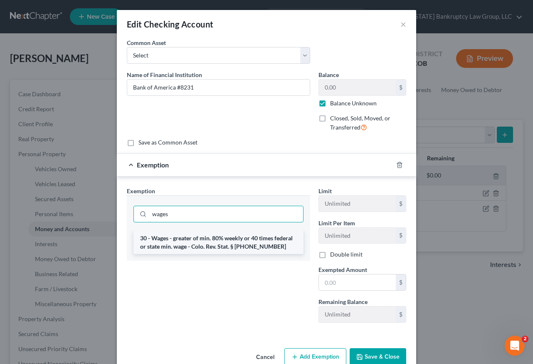
type input "wages"
click at [252, 246] on li "30 - Wages - greater of min. 80% weekly or 40 times federal or state min. wage …" at bounding box center [219, 241] width 170 height 23
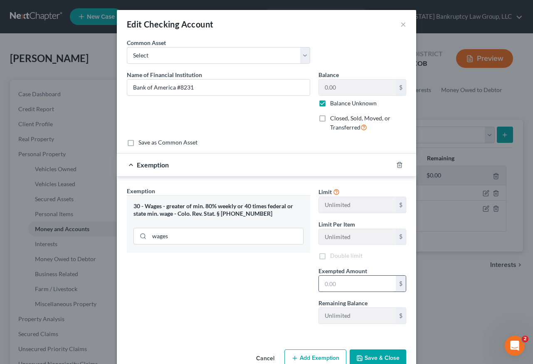
click at [353, 288] on input "text" at bounding box center [357, 283] width 77 height 16
type input "80"
click at [191, 282] on div "Exemption Set must be selected for CA. Exemption * 30 - Wages - greater of min.…" at bounding box center [219, 258] width 192 height 144
click at [379, 346] on div "Cancel Add Exemption Save & Close" at bounding box center [266, 359] width 299 height 27
click at [379, 354] on button "Save & Close" at bounding box center [378, 357] width 57 height 17
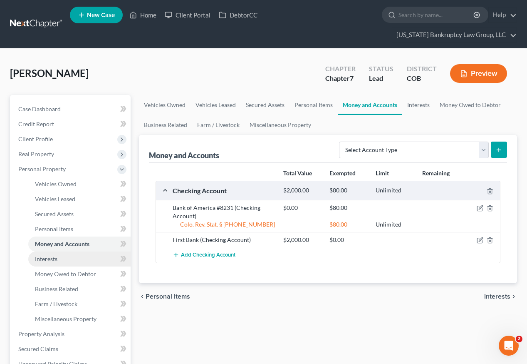
click at [42, 255] on span "Interests" at bounding box center [46, 258] width 22 height 7
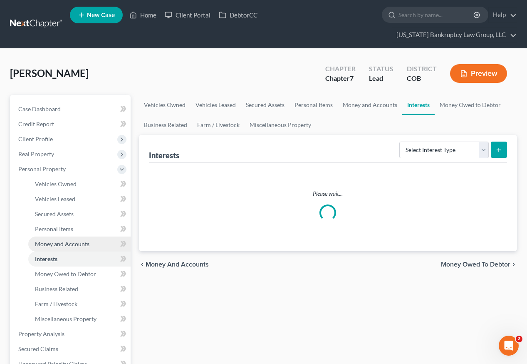
click at [53, 240] on span "Money and Accounts" at bounding box center [62, 243] width 54 height 7
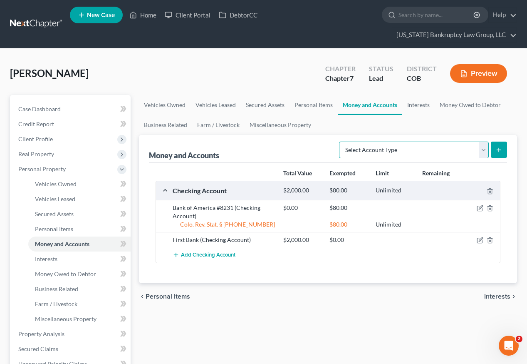
click at [433, 141] on select "Select Account Type Brokerage Cash on Hand Certificates of Deposit Checking Acc…" at bounding box center [414, 149] width 150 height 17
select select "savings"
click at [341, 141] on select "Select Account Type Brokerage Cash on Hand Certificates of Deposit Checking Acc…" at bounding box center [414, 149] width 150 height 17
click at [503, 141] on button "submit" at bounding box center [499, 149] width 16 height 16
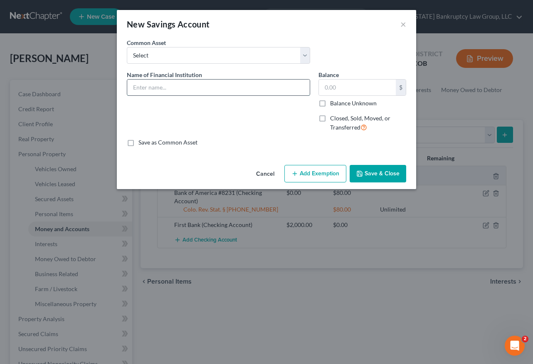
click at [165, 87] on input "text" at bounding box center [218, 87] width 183 height 16
type input "Bank of America #8244"
click at [330, 99] on label "Balance Unknown" at bounding box center [353, 103] width 47 height 8
click at [334, 99] on input "Balance Unknown" at bounding box center [336, 101] width 5 height 5
checkbox input "true"
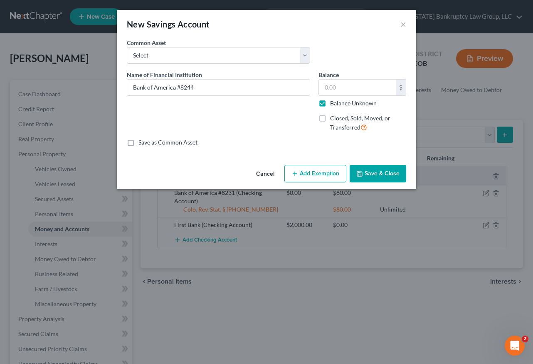
type input "0.00"
click at [323, 181] on button "Add Exemption" at bounding box center [316, 173] width 62 height 17
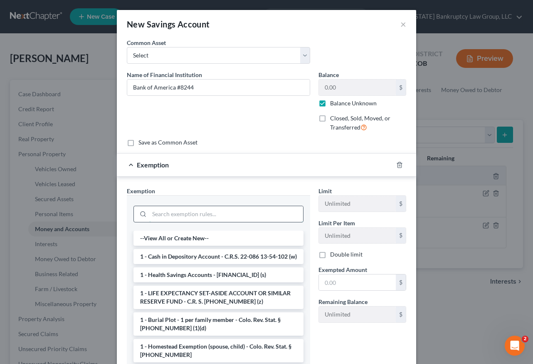
click at [270, 214] on input "search" at bounding box center [226, 214] width 154 height 16
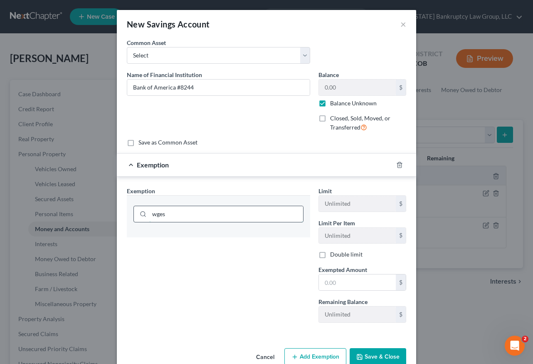
click at [195, 215] on input "wges" at bounding box center [226, 214] width 154 height 16
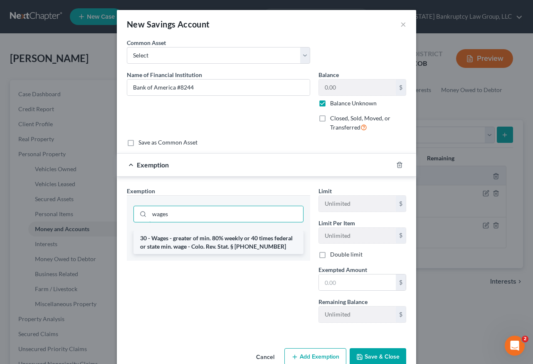
type input "wages"
click at [193, 247] on li "30 - Wages - greater of min. 80% weekly or 40 times federal or state min. wage …" at bounding box center [219, 241] width 170 height 23
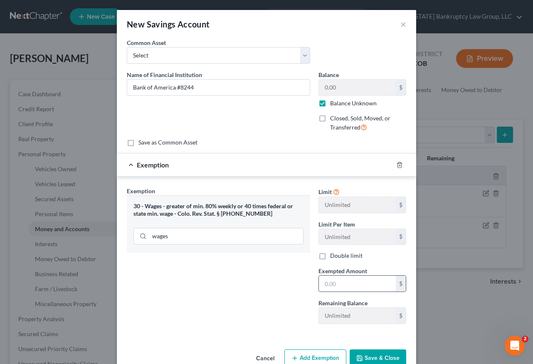
click at [349, 281] on input "text" at bounding box center [357, 283] width 77 height 16
type input "80"
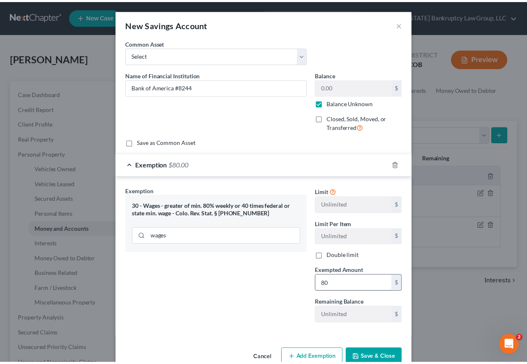
scroll to position [2, 0]
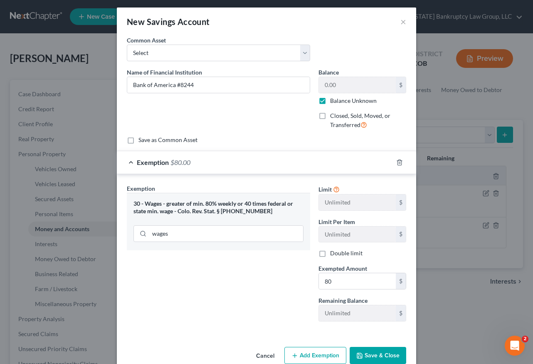
click at [376, 357] on button "Save & Close" at bounding box center [378, 354] width 57 height 17
